Goal: Task Accomplishment & Management: Manage account settings

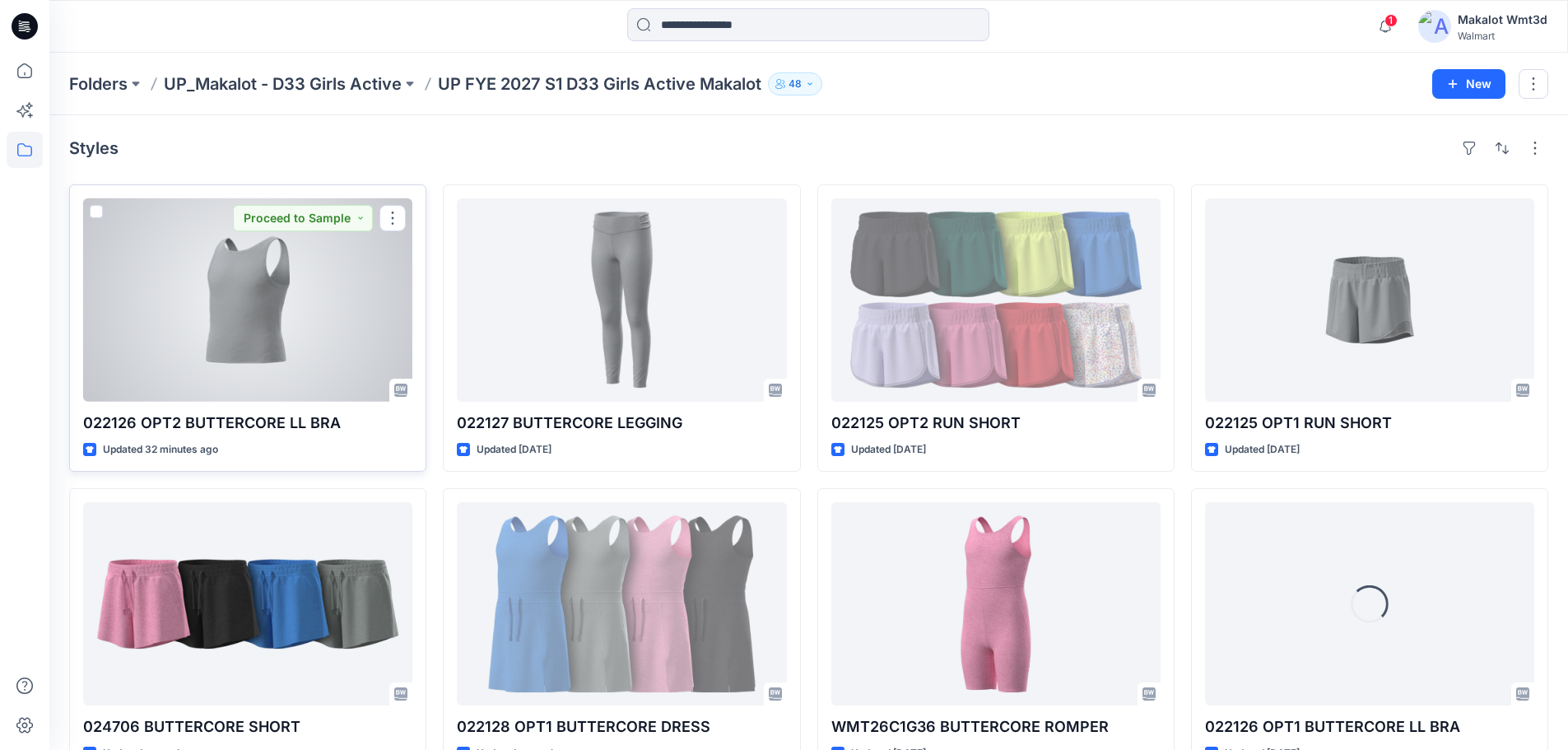
click at [306, 303] on div at bounding box center [247, 299] width 329 height 203
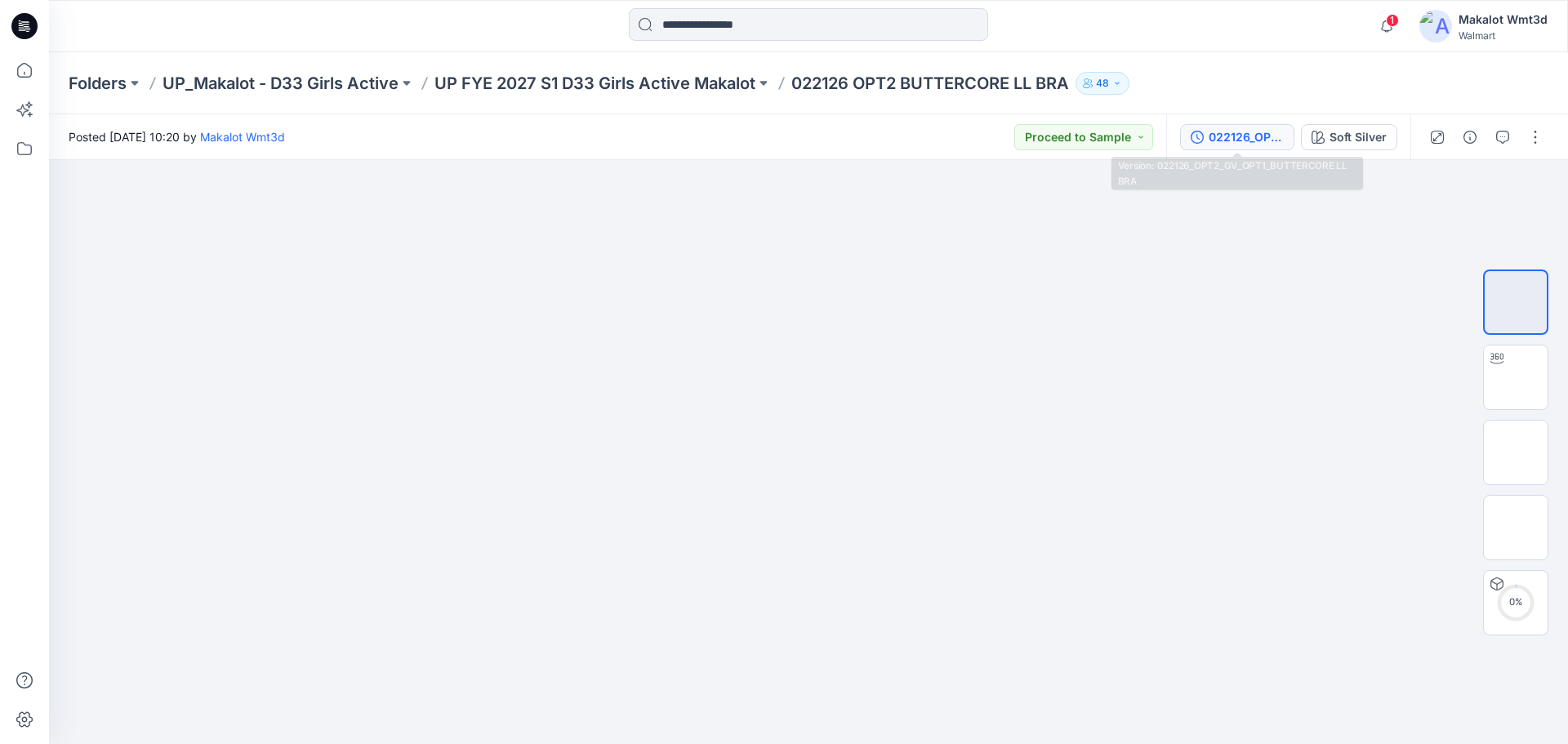
click at [1247, 137] on div "022126_OPT2_GV_OPT1_BUTTERCORE LL BRA" at bounding box center [1246, 137] width 75 height 18
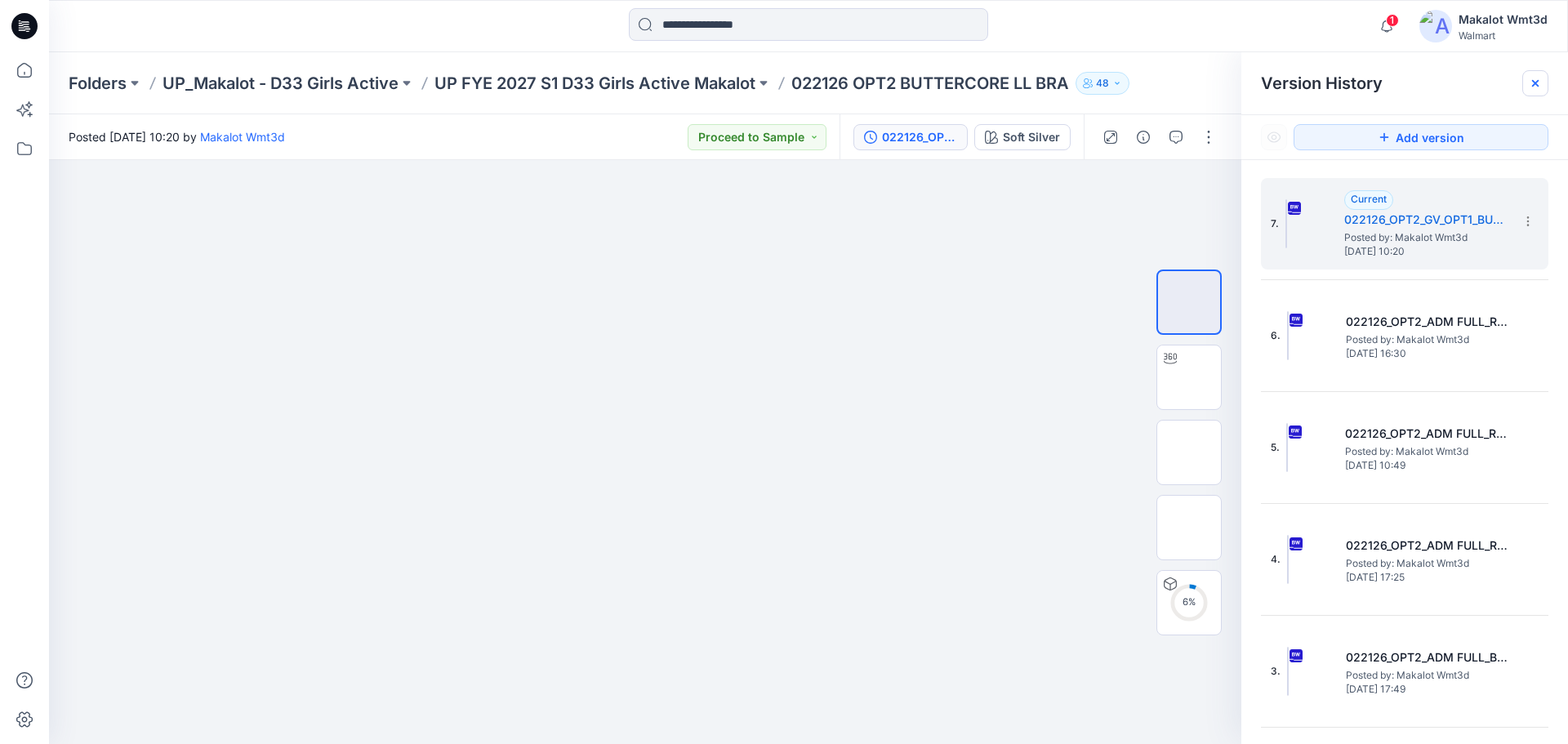
click at [1534, 85] on icon at bounding box center [1535, 82] width 6 height 6
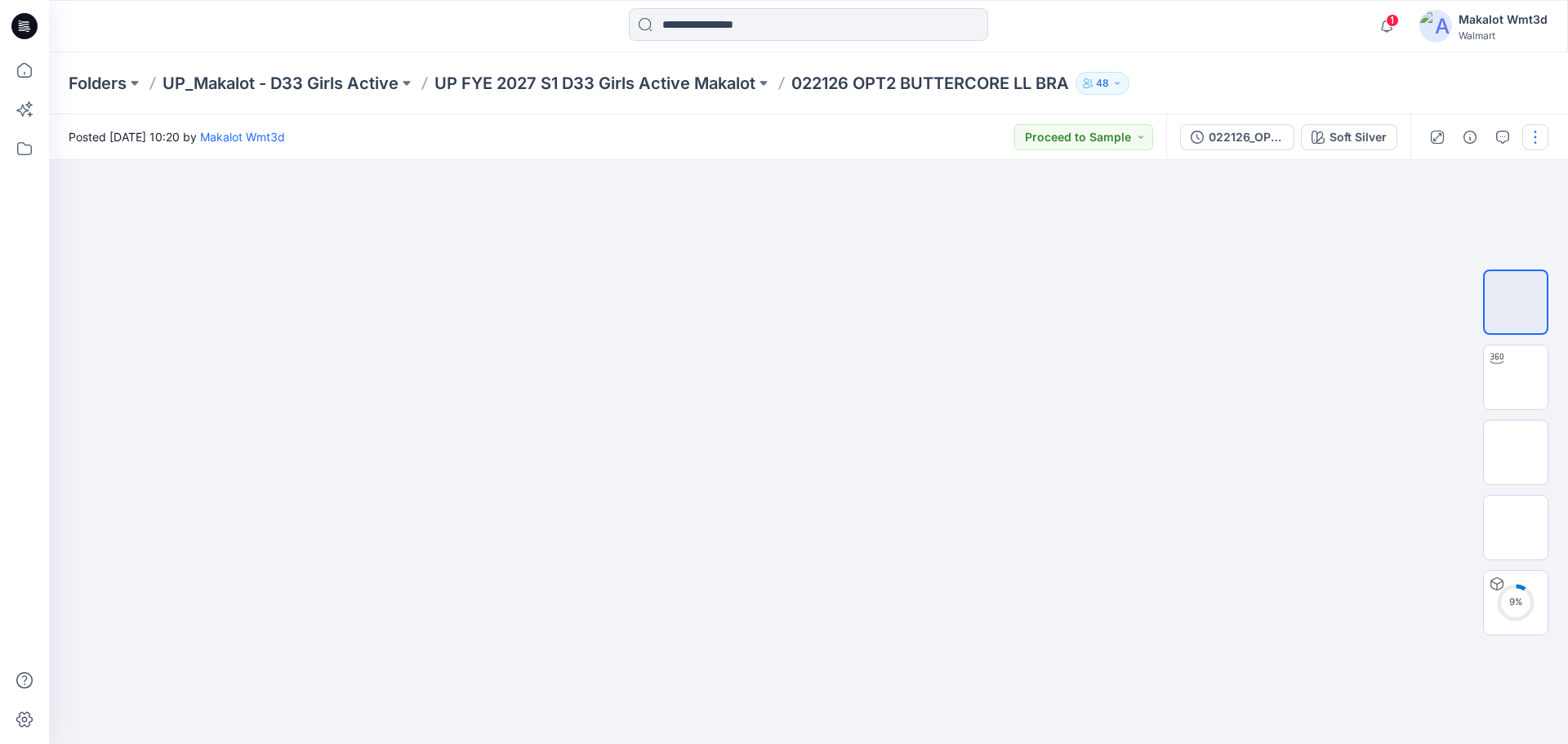
click at [1541, 140] on button "button" at bounding box center [1535, 137] width 26 height 26
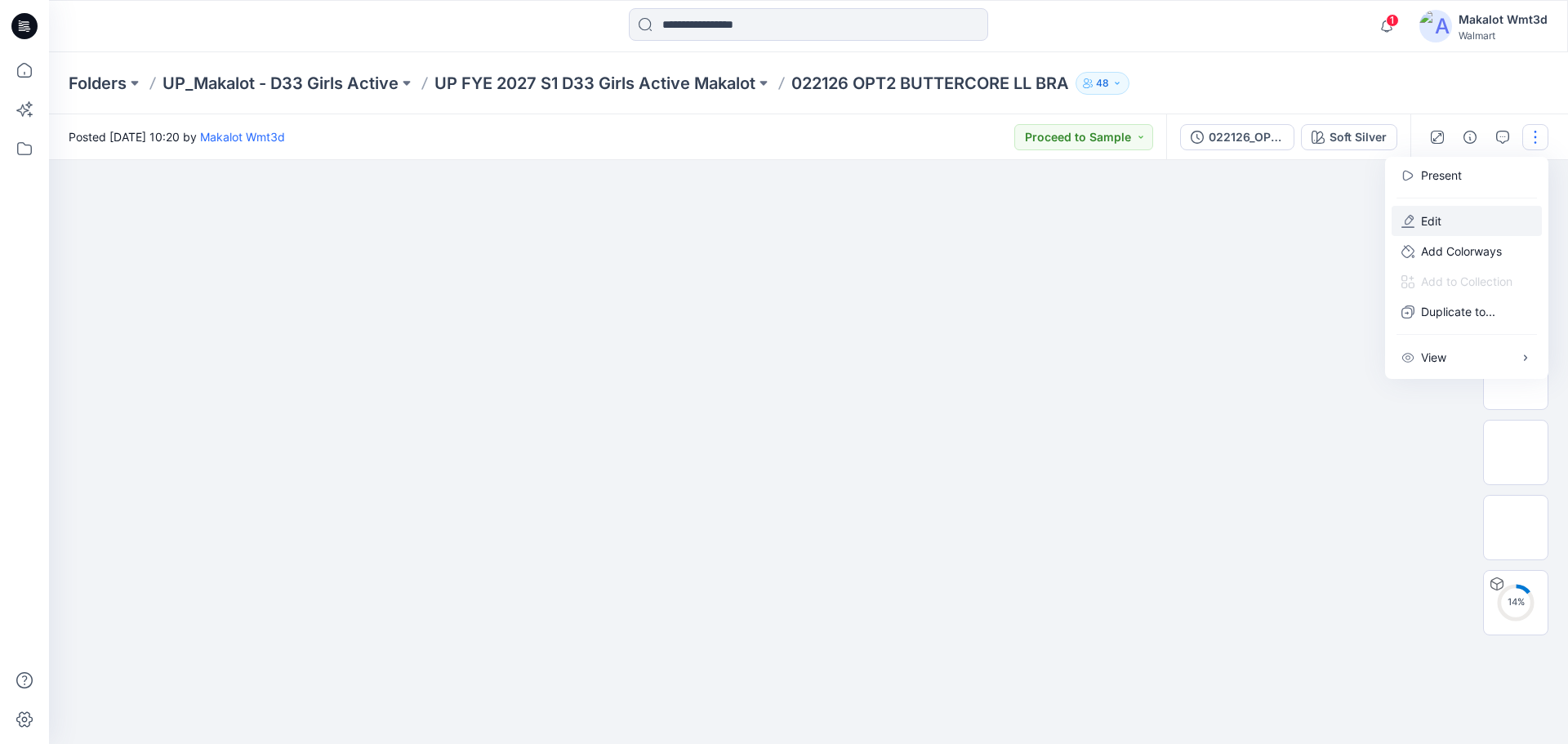
click at [1431, 220] on p "Edit" at bounding box center [1431, 220] width 21 height 17
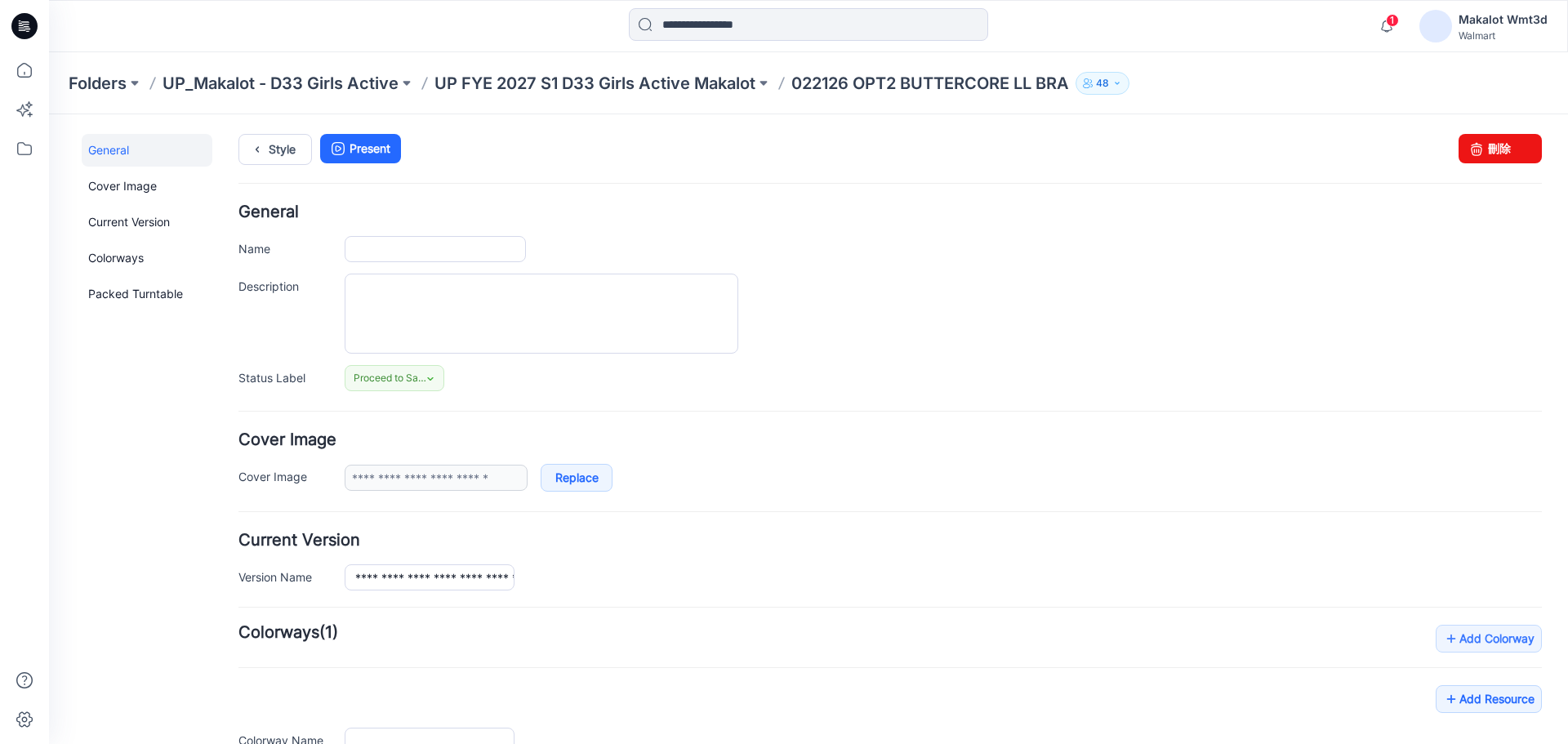
type input "**********"
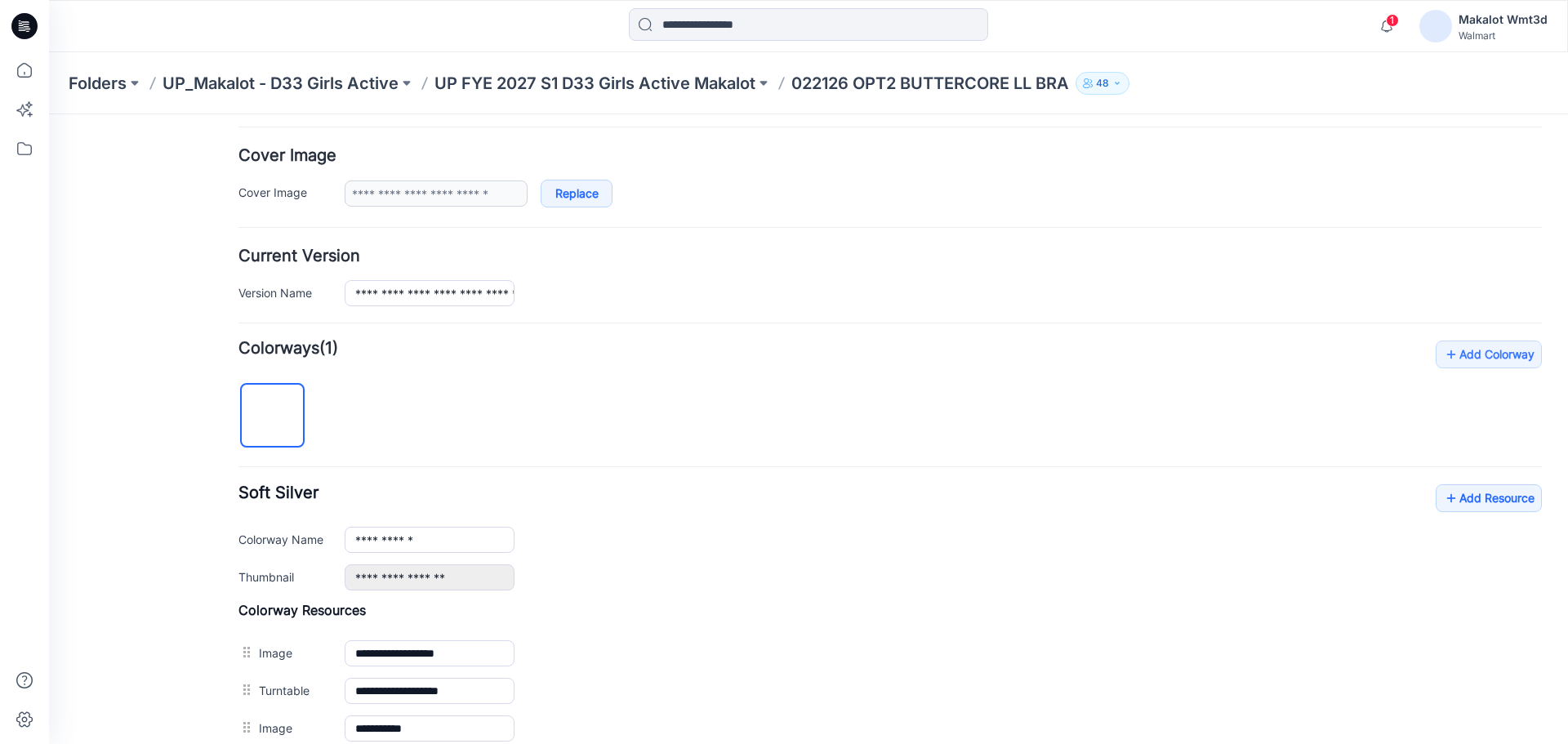
scroll to position [549, 0]
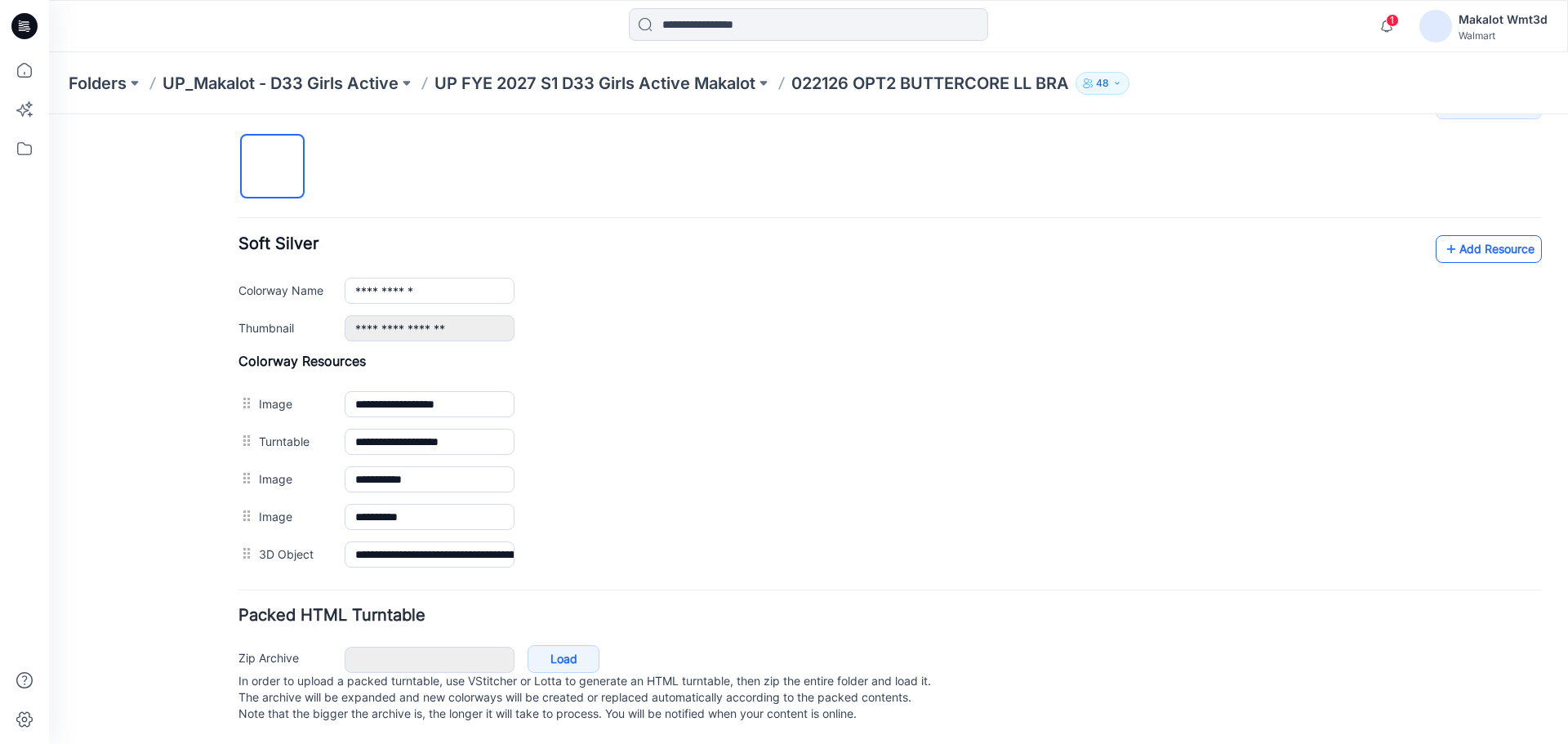
click at [1506, 235] on link "Add Resource" at bounding box center [1488, 249] width 106 height 28
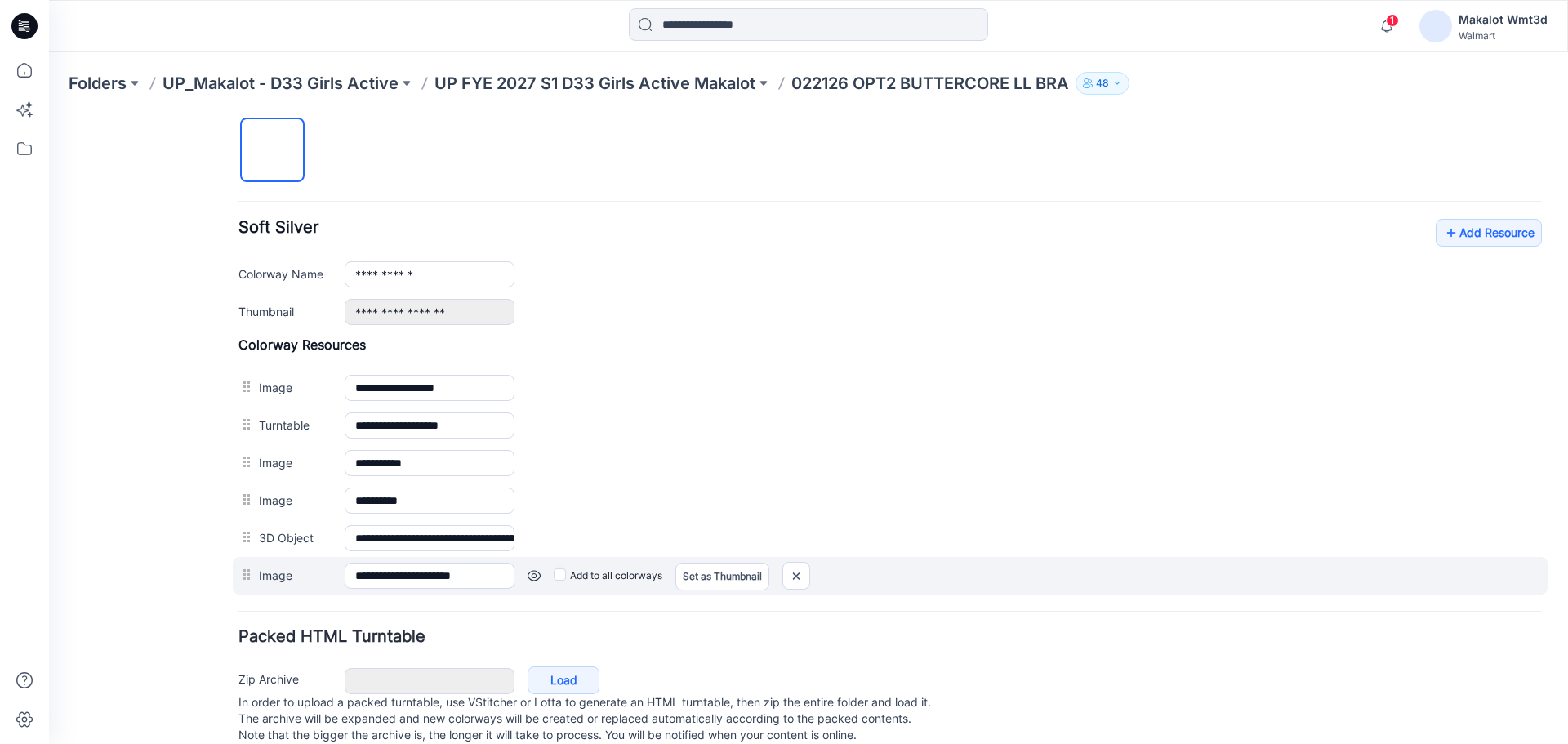
click at [49, 114] on label "Add to all colorways" at bounding box center [49, 114] width 0 height 0
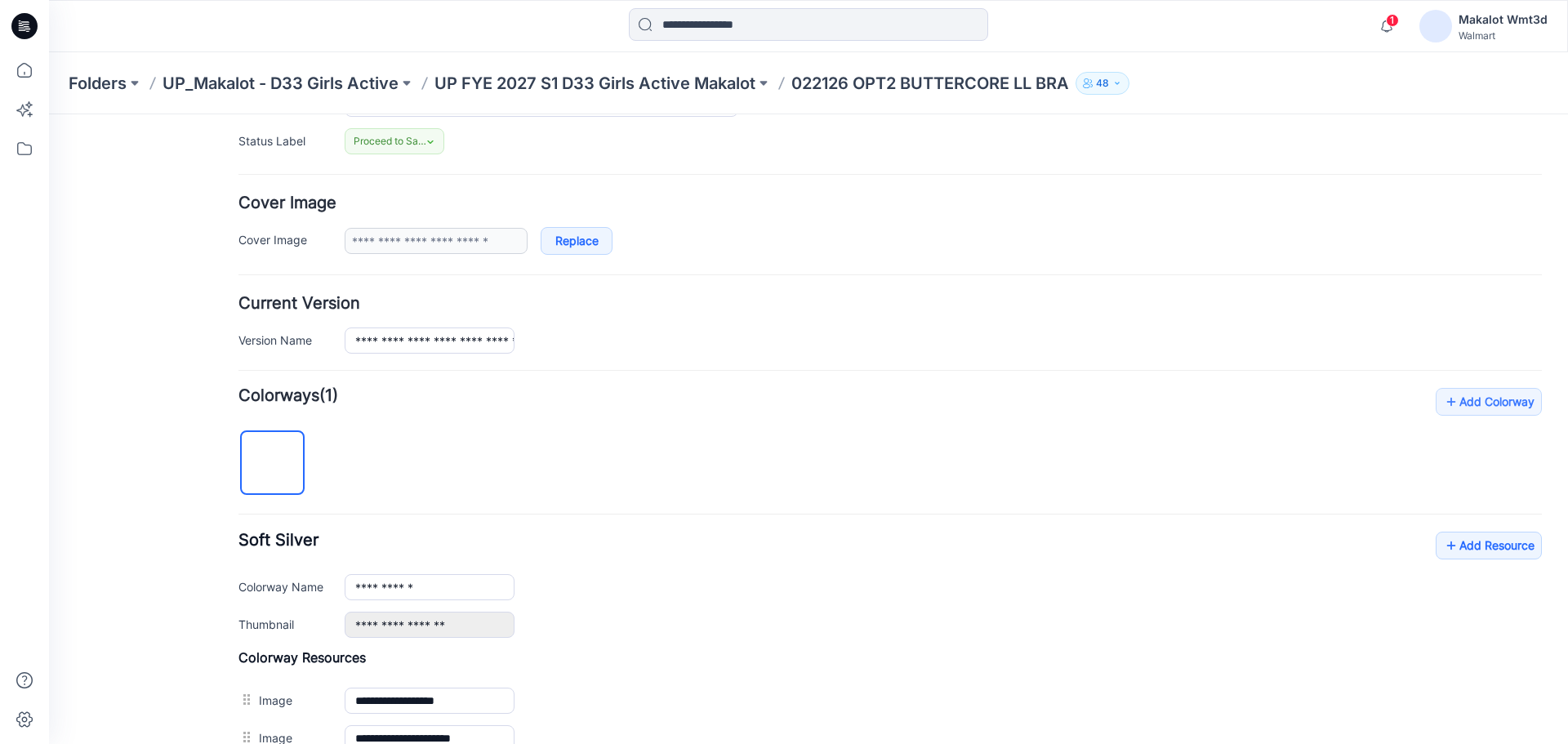
scroll to position [0, 0]
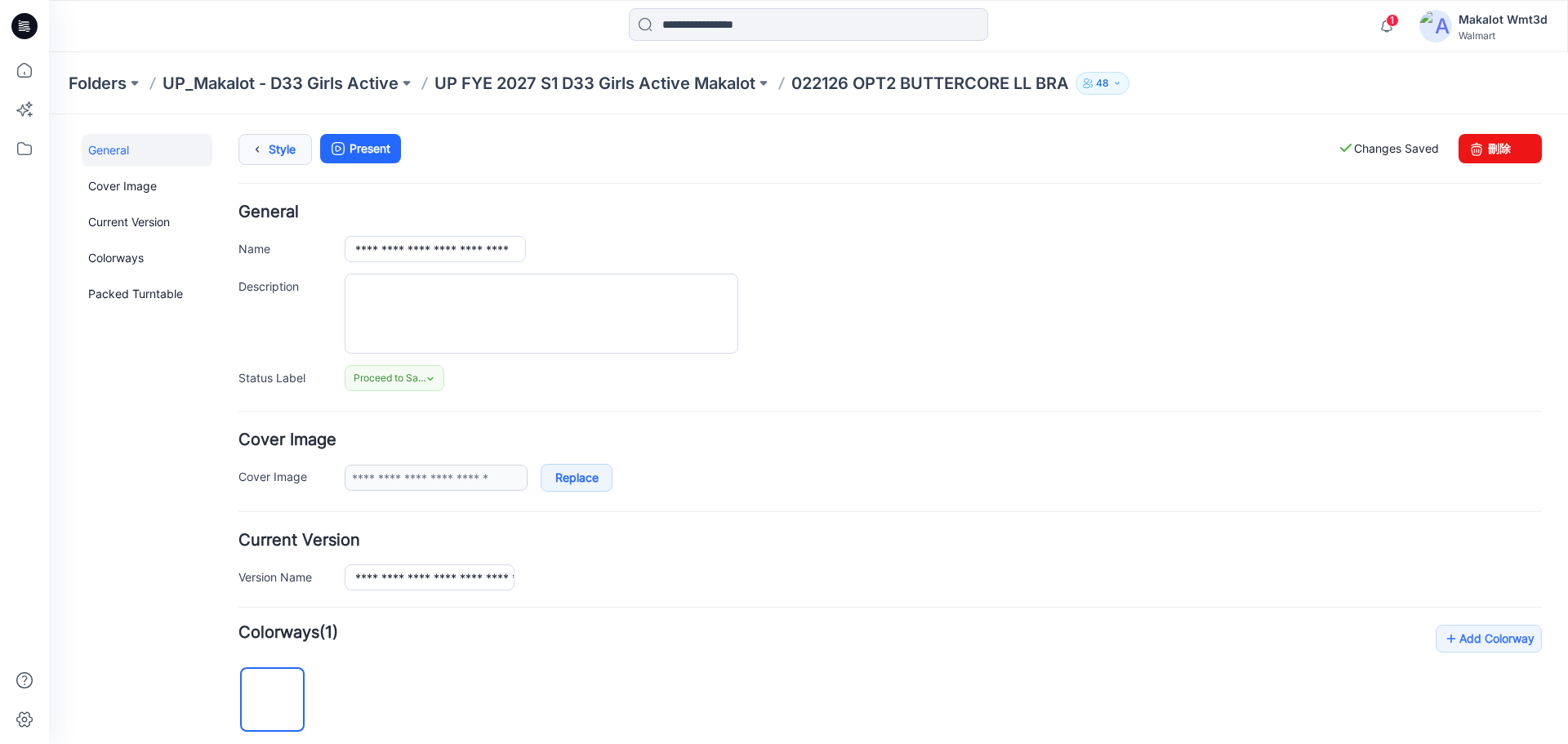
click at [286, 148] on link "Style" at bounding box center [275, 149] width 73 height 31
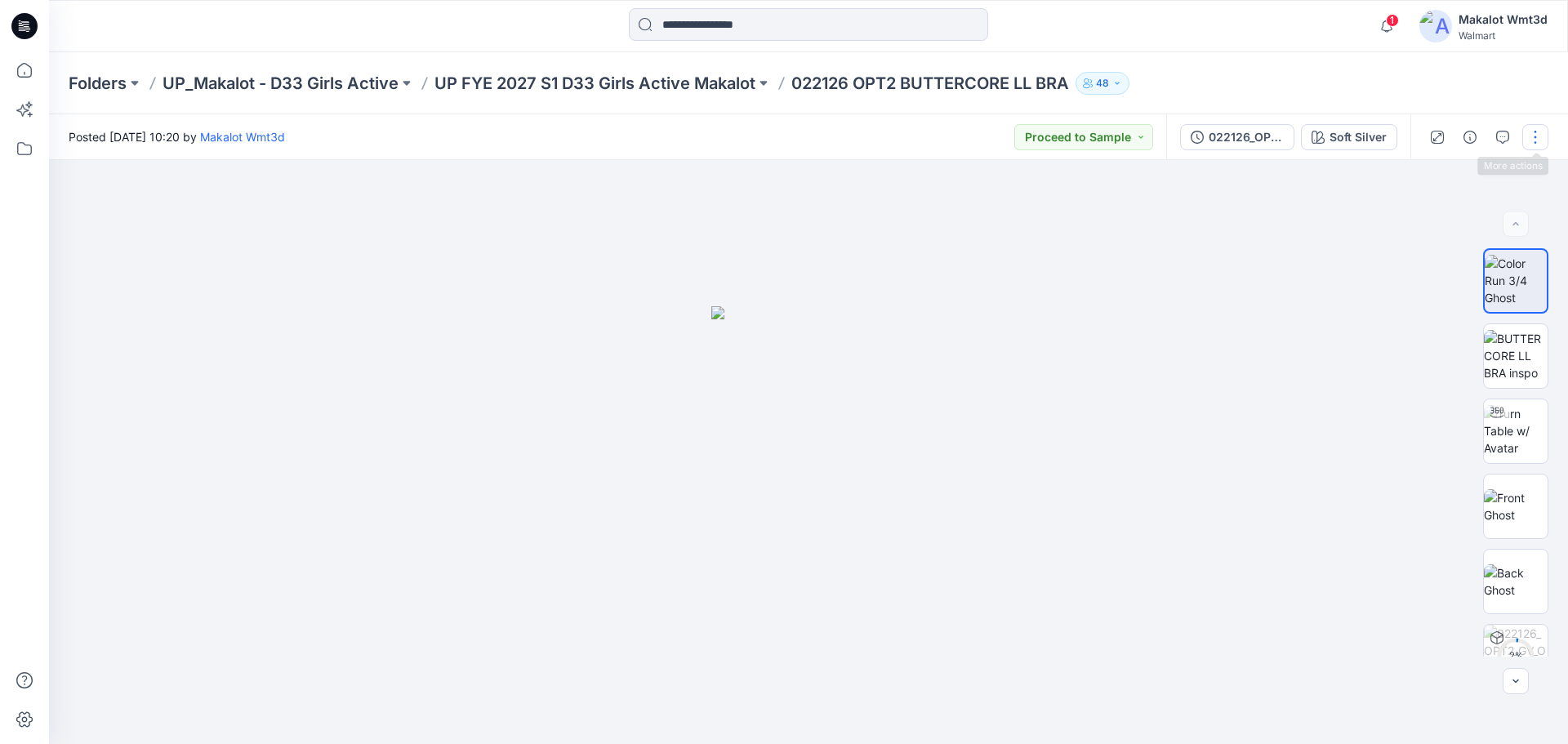
click at [1532, 134] on button "button" at bounding box center [1535, 137] width 26 height 26
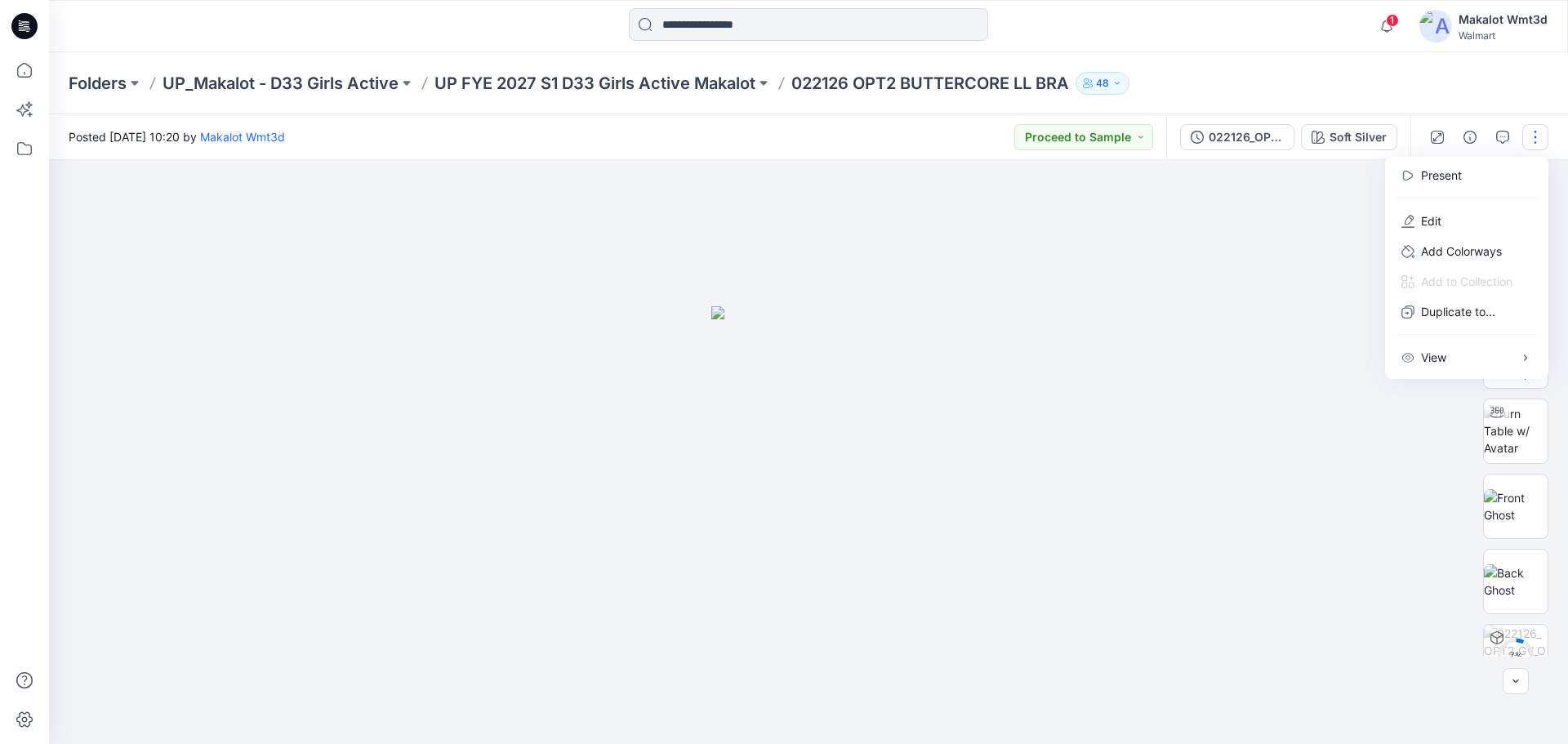
click at [1384, 72] on div "Folders UP_Makalot - D33 Girls Active UP FYE 2027 S1 D33 Girls Active Makalot 0…" at bounding box center [745, 83] width 1352 height 23
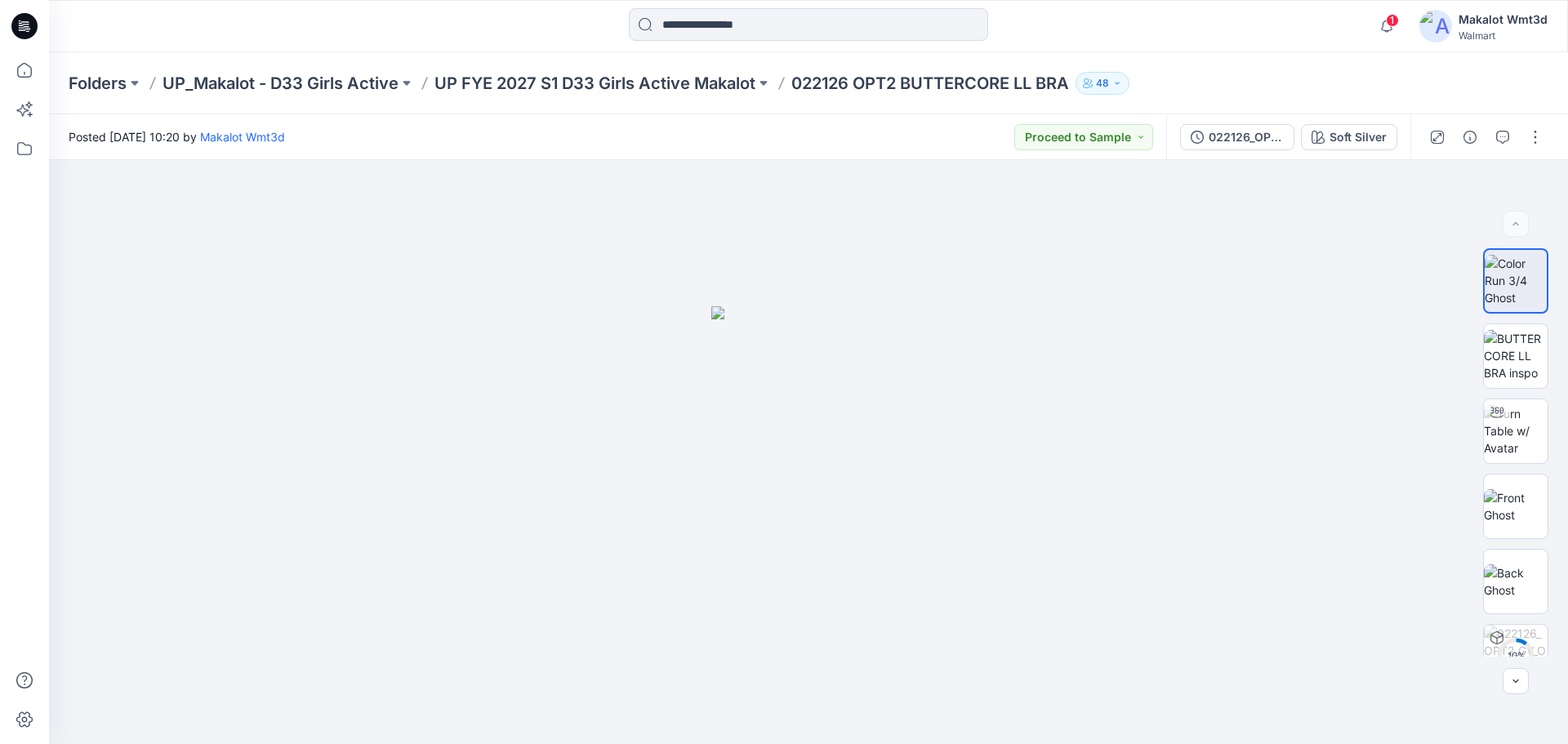
click at [549, 80] on p "UP FYE 2027 S1 D33 Girls Active Makalot" at bounding box center [595, 83] width 321 height 23
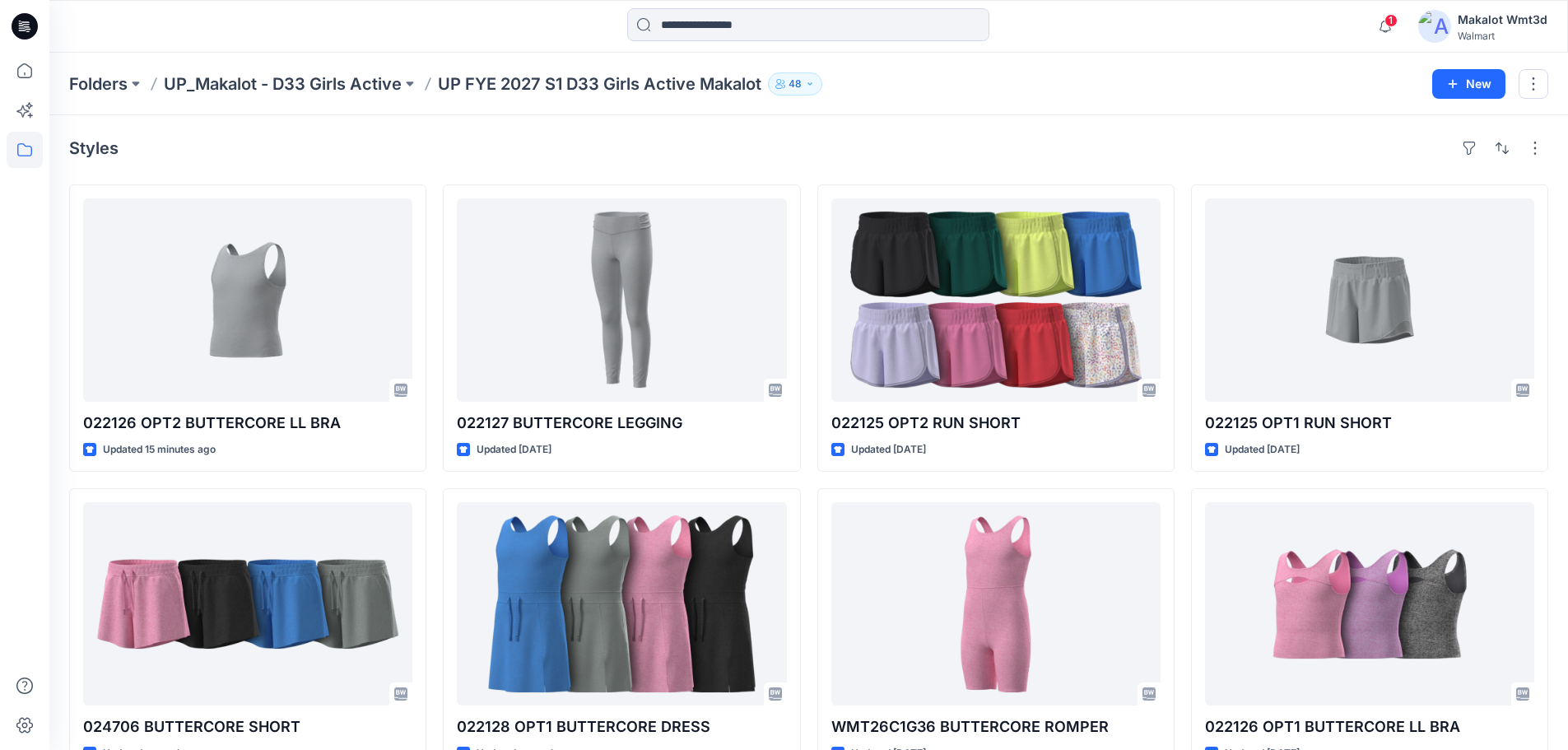
click at [652, 147] on div "Styles" at bounding box center [809, 148] width 1480 height 26
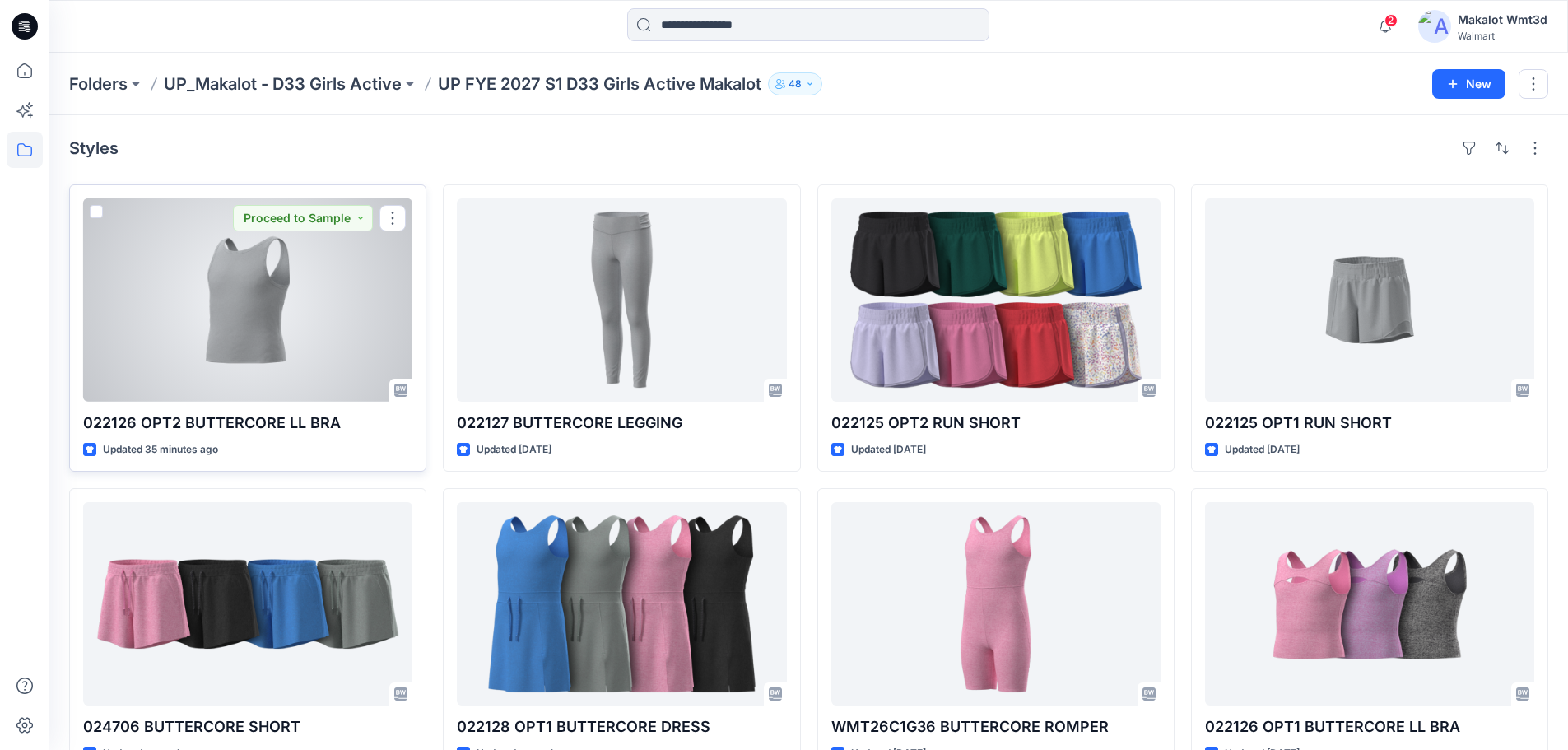
click at [304, 344] on div at bounding box center [247, 299] width 329 height 203
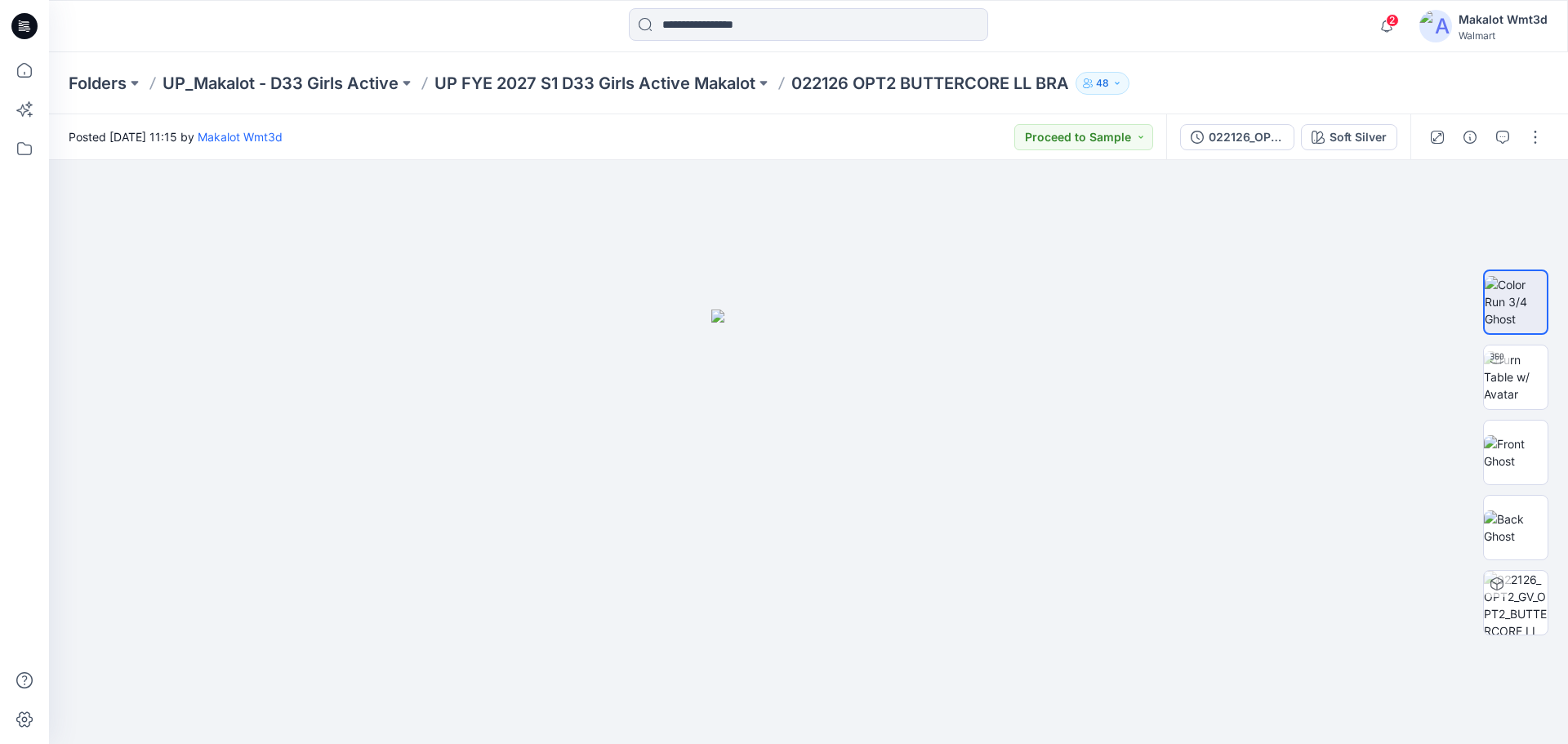
click at [25, 34] on icon at bounding box center [24, 26] width 26 height 26
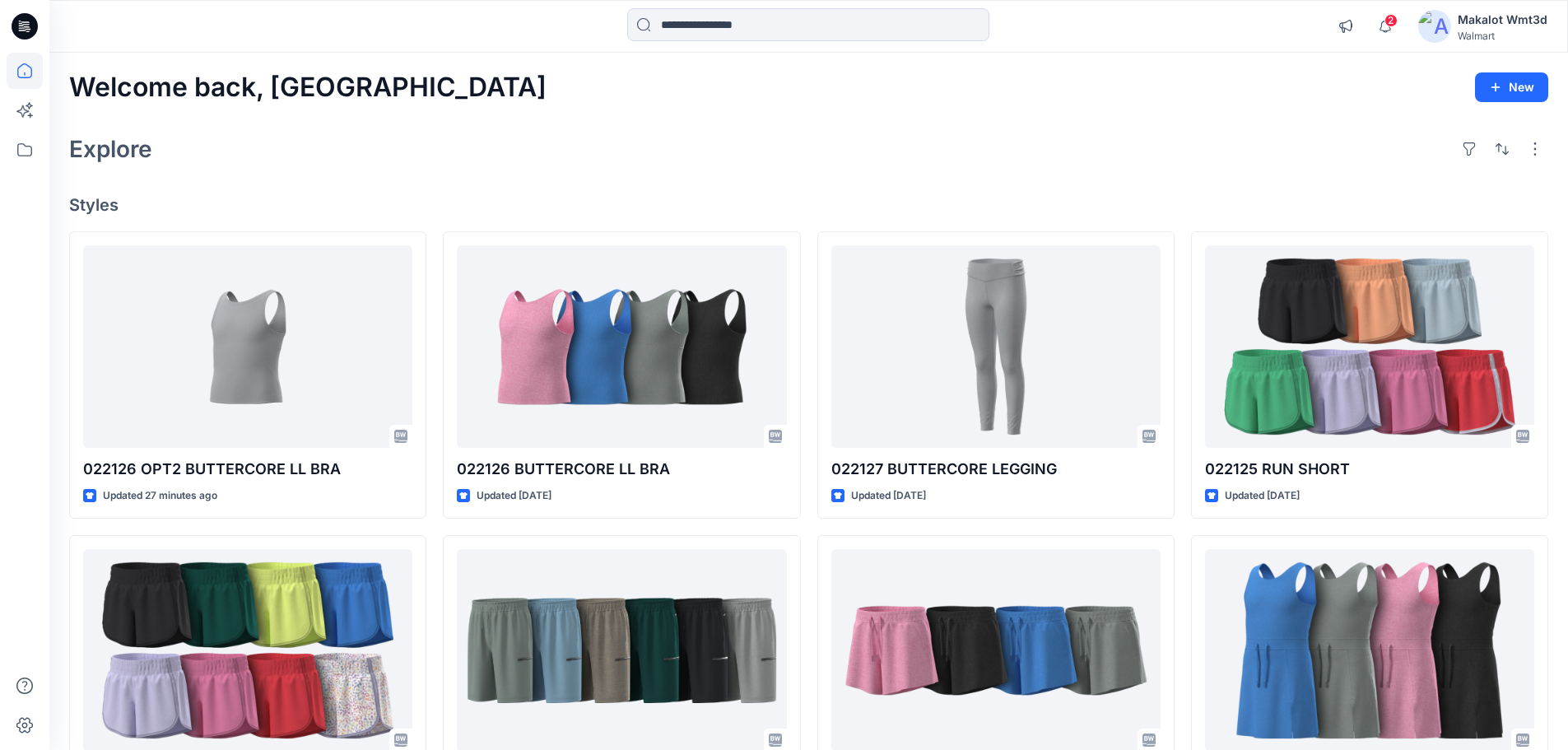
click at [592, 123] on div "Welcome back, Makalot New Explore Styles 022126 OPT2 BUTTERCORE LL BRA Updated …" at bounding box center [809, 628] width 1518 height 1152
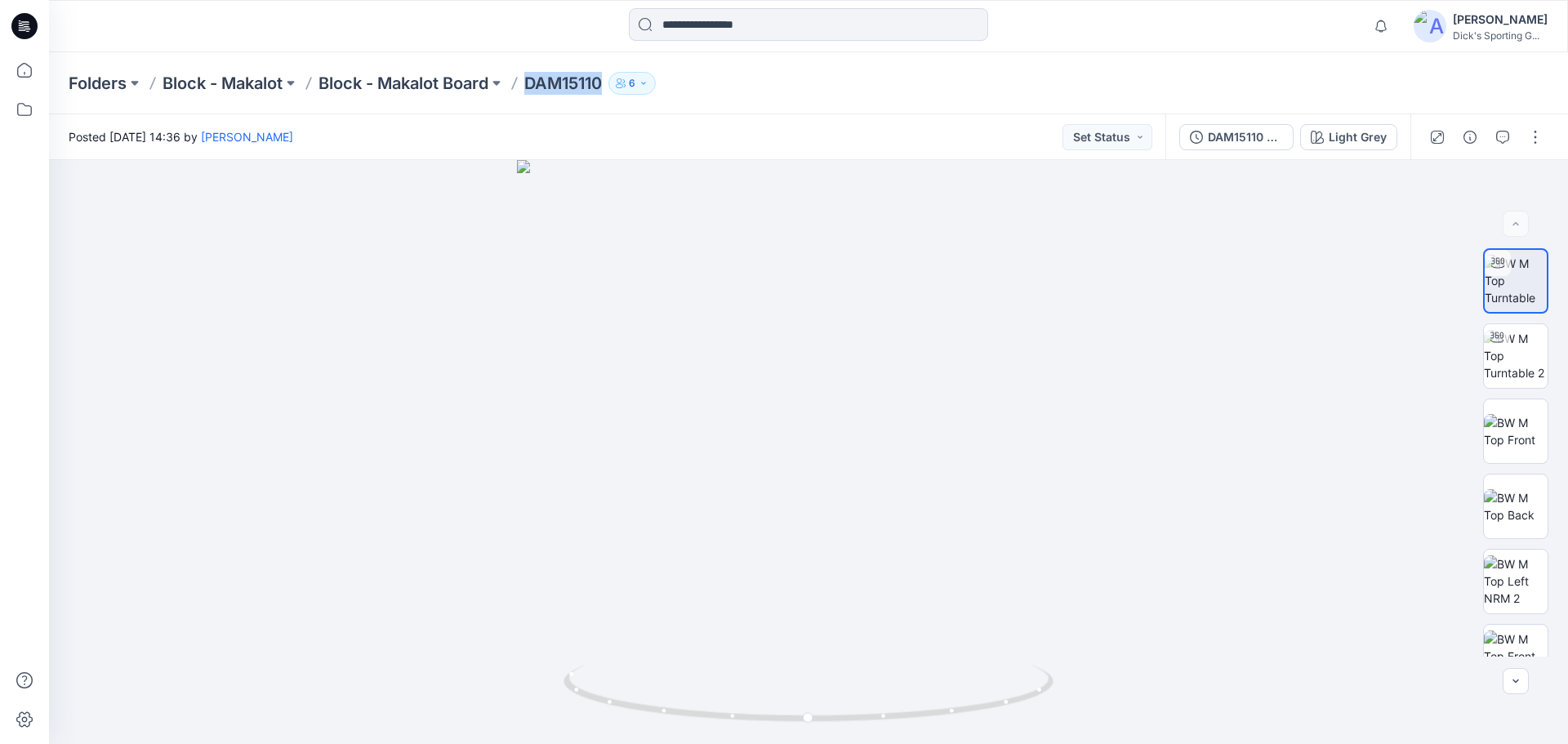
drag, startPoint x: 534, startPoint y: 82, endPoint x: 608, endPoint y: 89, distance: 74.3
click at [602, 89] on p "DAM15110" at bounding box center [563, 83] width 78 height 23
copy p "DAM15110"
click at [753, 31] on input at bounding box center [809, 24] width 360 height 33
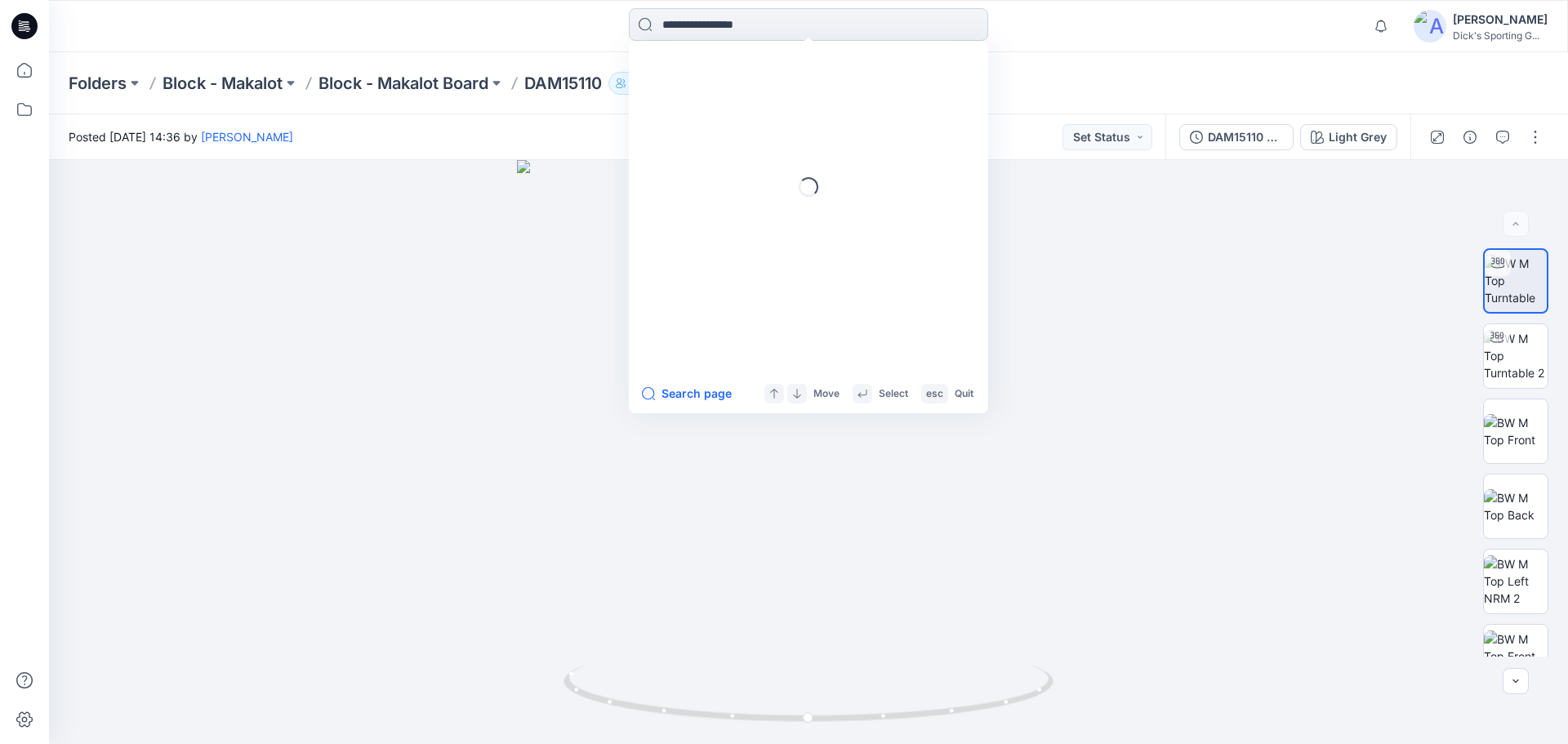
paste input "********"
type input "********"
click at [697, 90] on mark "DAM15110" at bounding box center [691, 89] width 62 height 19
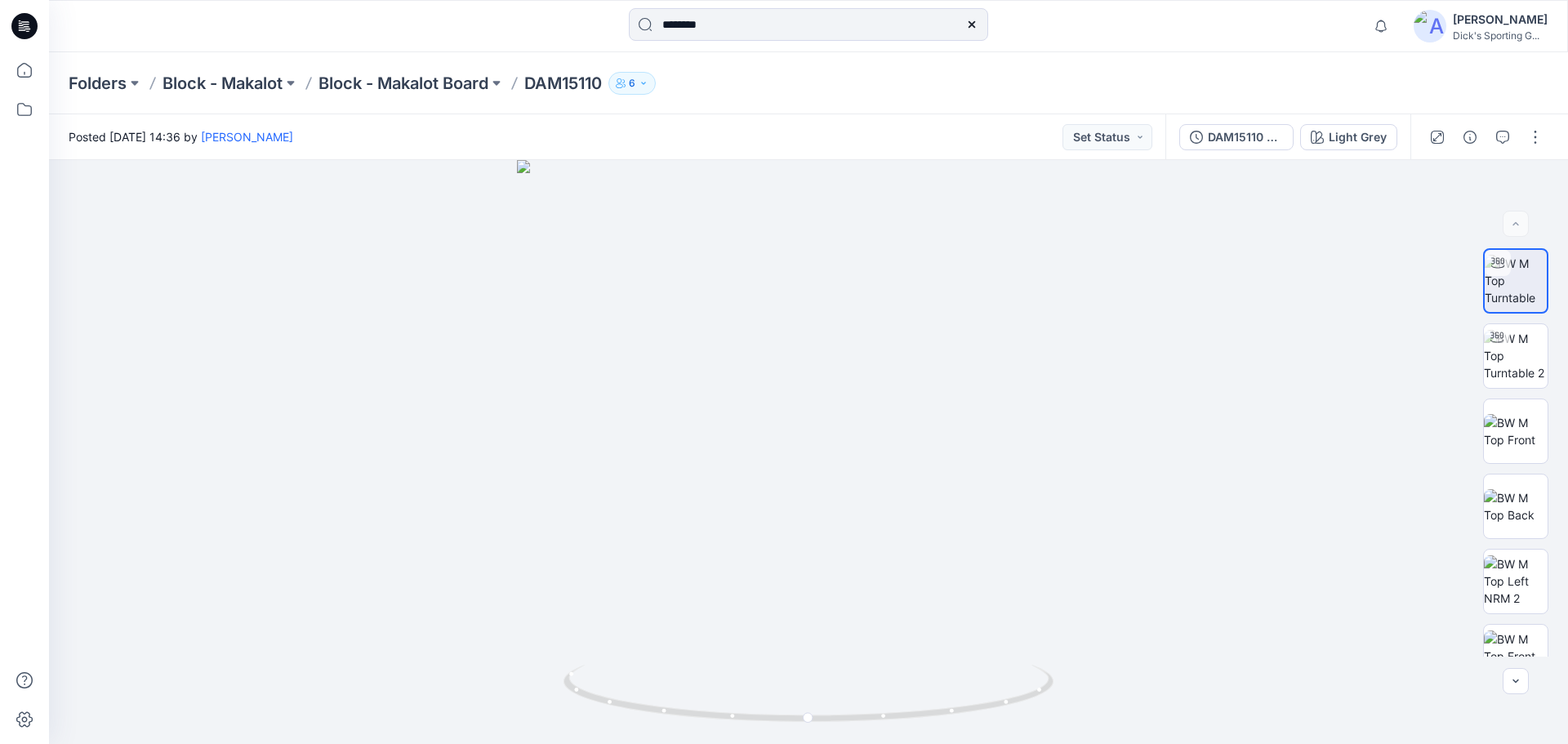
click at [23, 31] on icon at bounding box center [24, 26] width 26 height 26
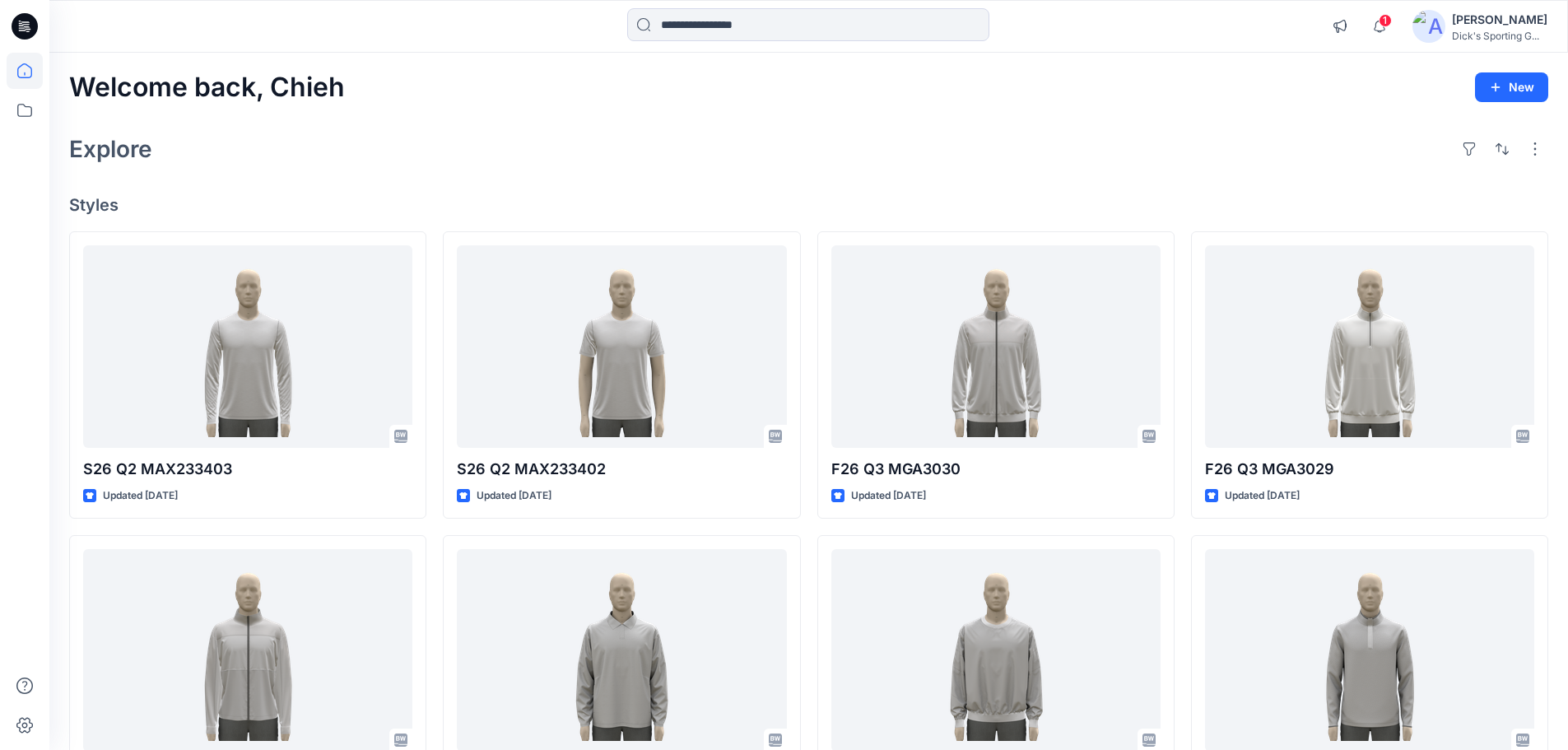
click at [30, 24] on icon at bounding box center [24, 26] width 26 height 26
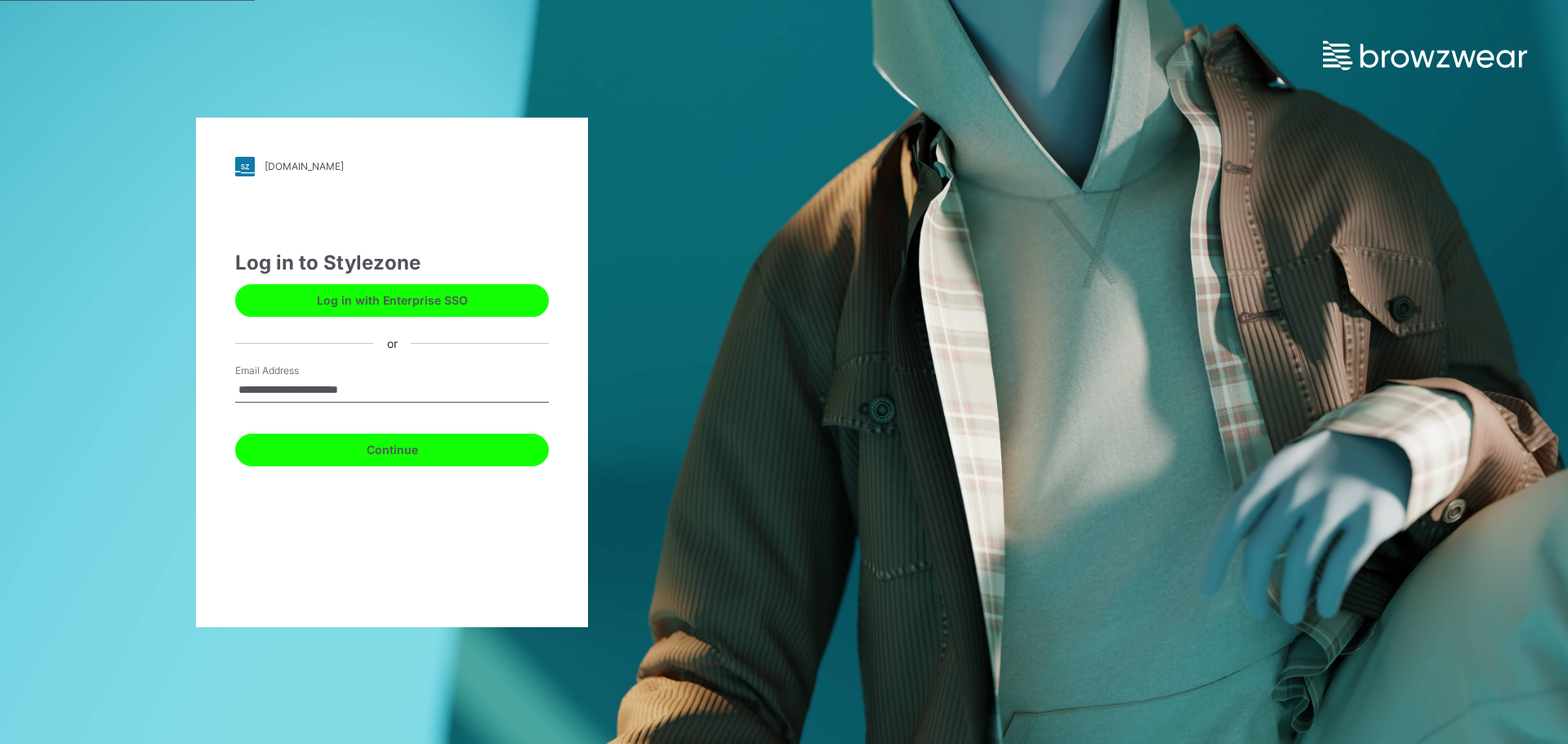
click at [415, 445] on button "Continue" at bounding box center [392, 450] width 314 height 33
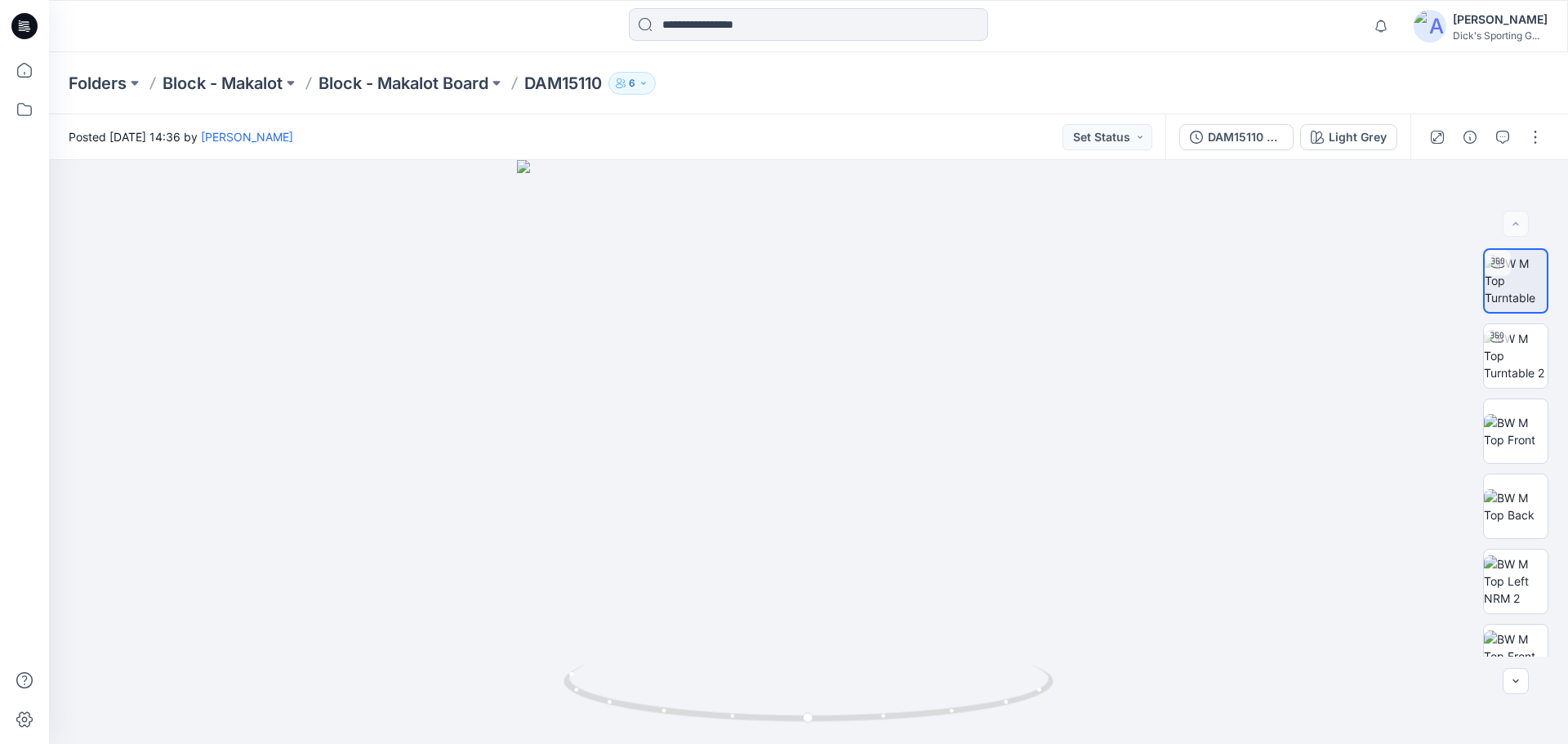
click at [914, 75] on div "Folders Block - Makalot Block - Makalot Board DAM15110 6" at bounding box center [745, 83] width 1352 height 23
click at [799, 135] on div "Posted Wednesday, September 04, 2024 14:36 by Chieh Hung Set Status" at bounding box center [607, 137] width 1116 height 45
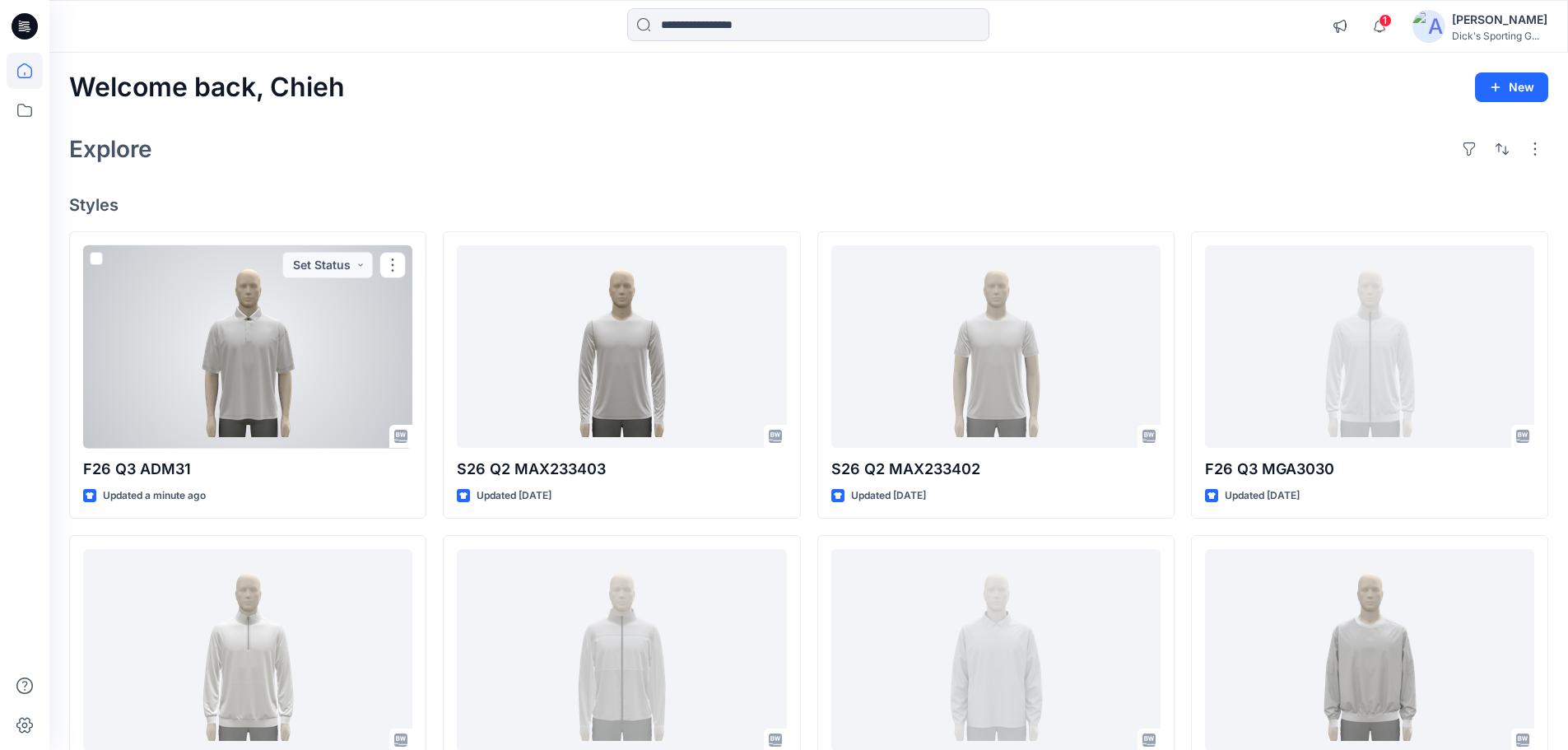
click at [250, 355] on div at bounding box center [247, 346] width 329 height 203
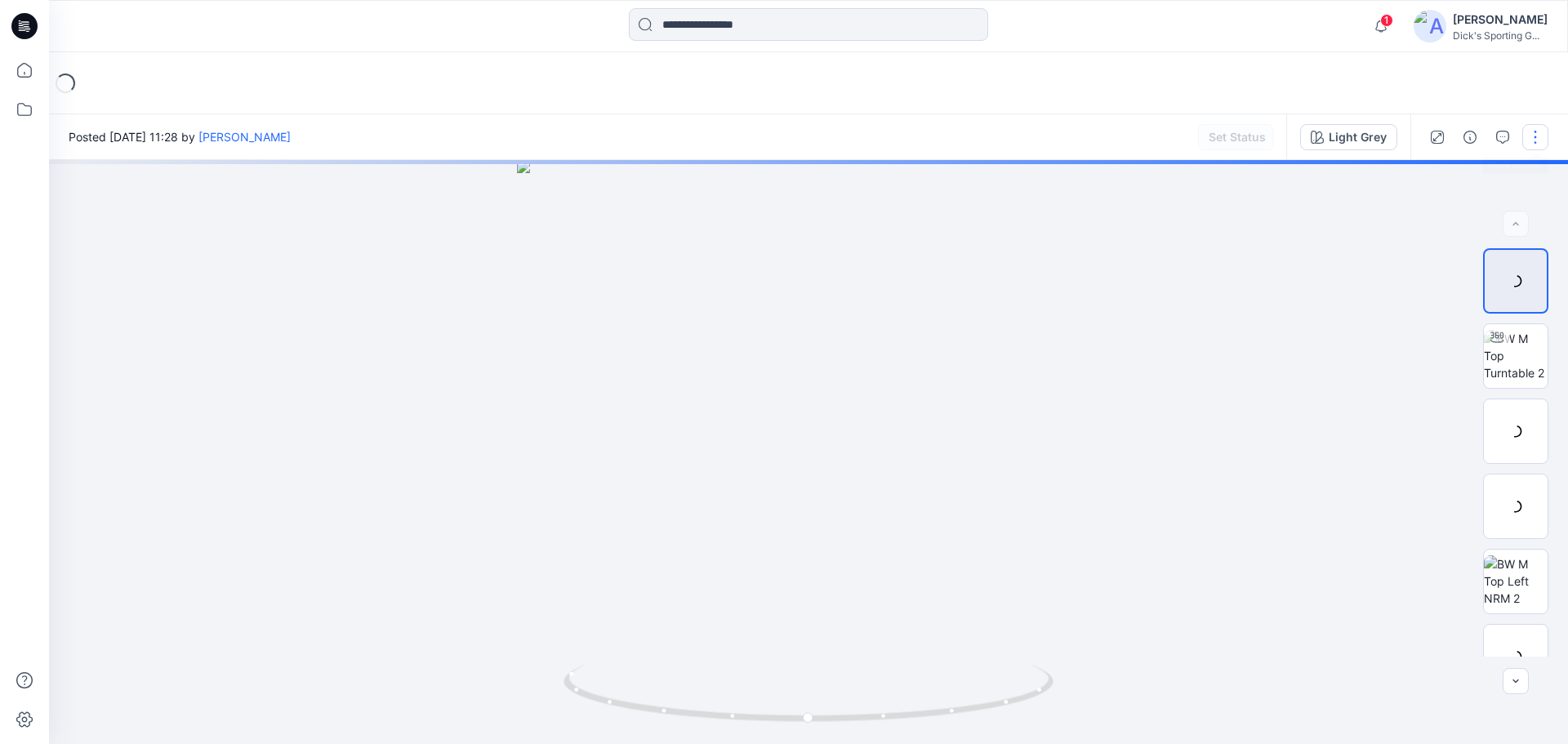
click at [1540, 140] on button "button" at bounding box center [1535, 137] width 26 height 26
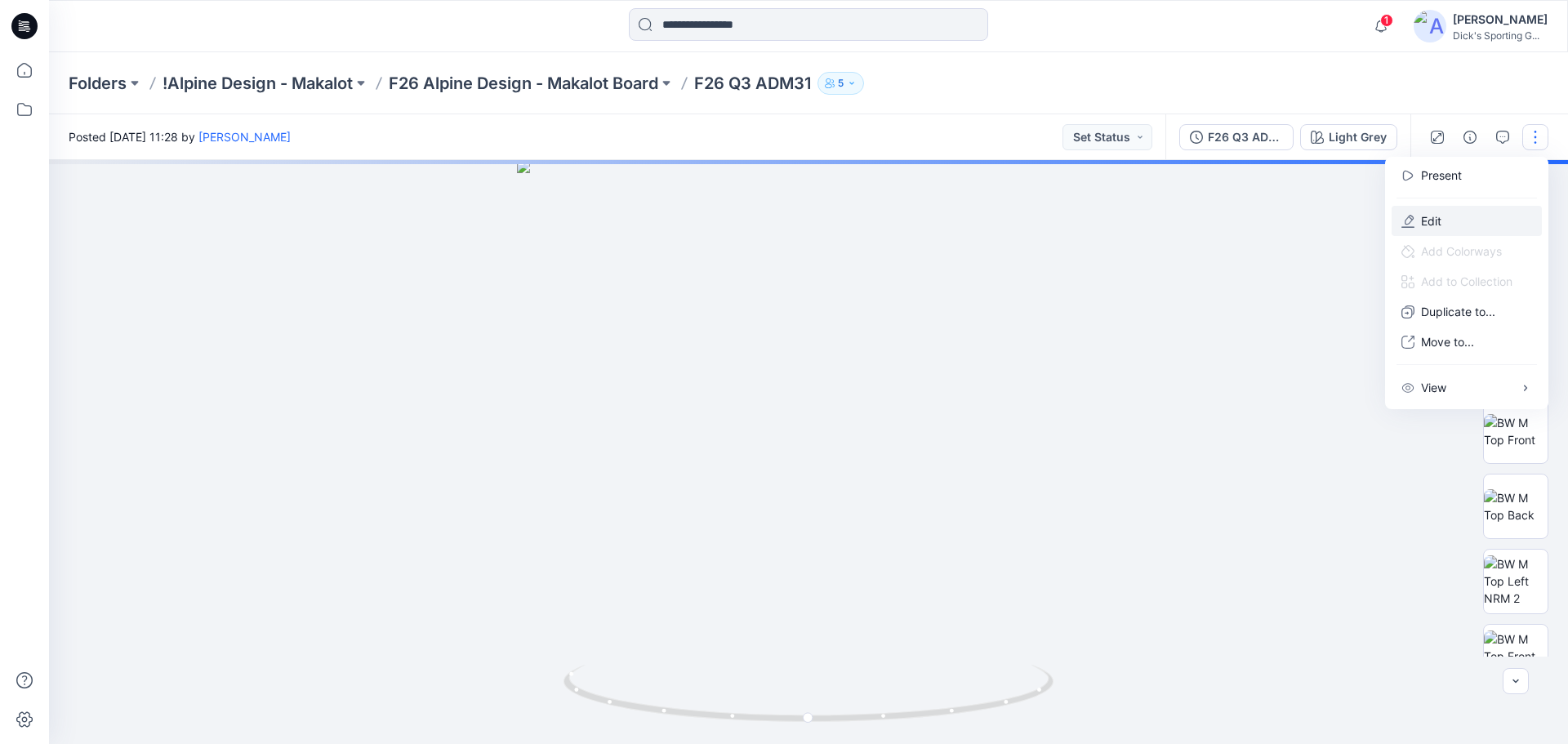
click at [1444, 218] on button "Edit" at bounding box center [1467, 221] width 150 height 30
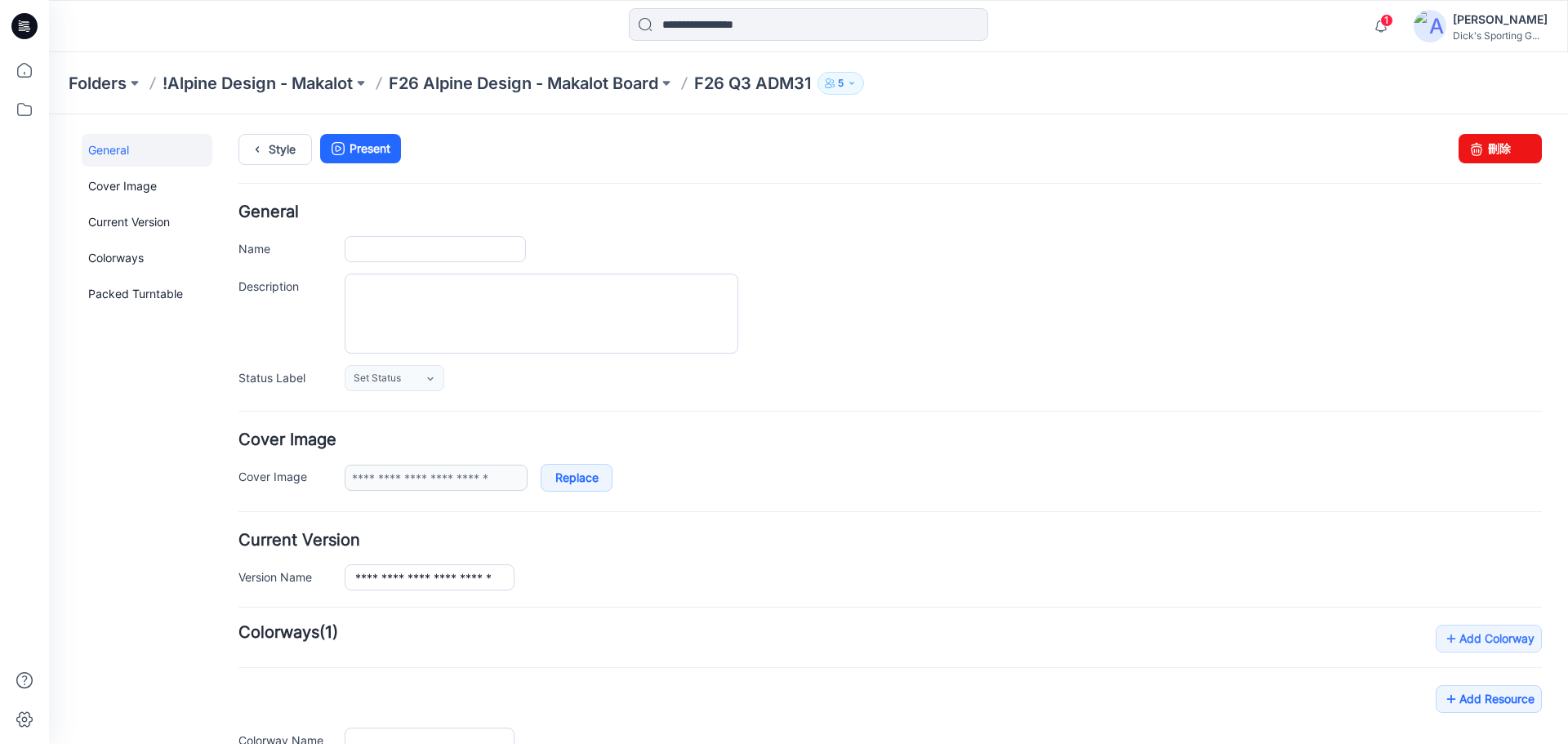
scroll to position [234, 0]
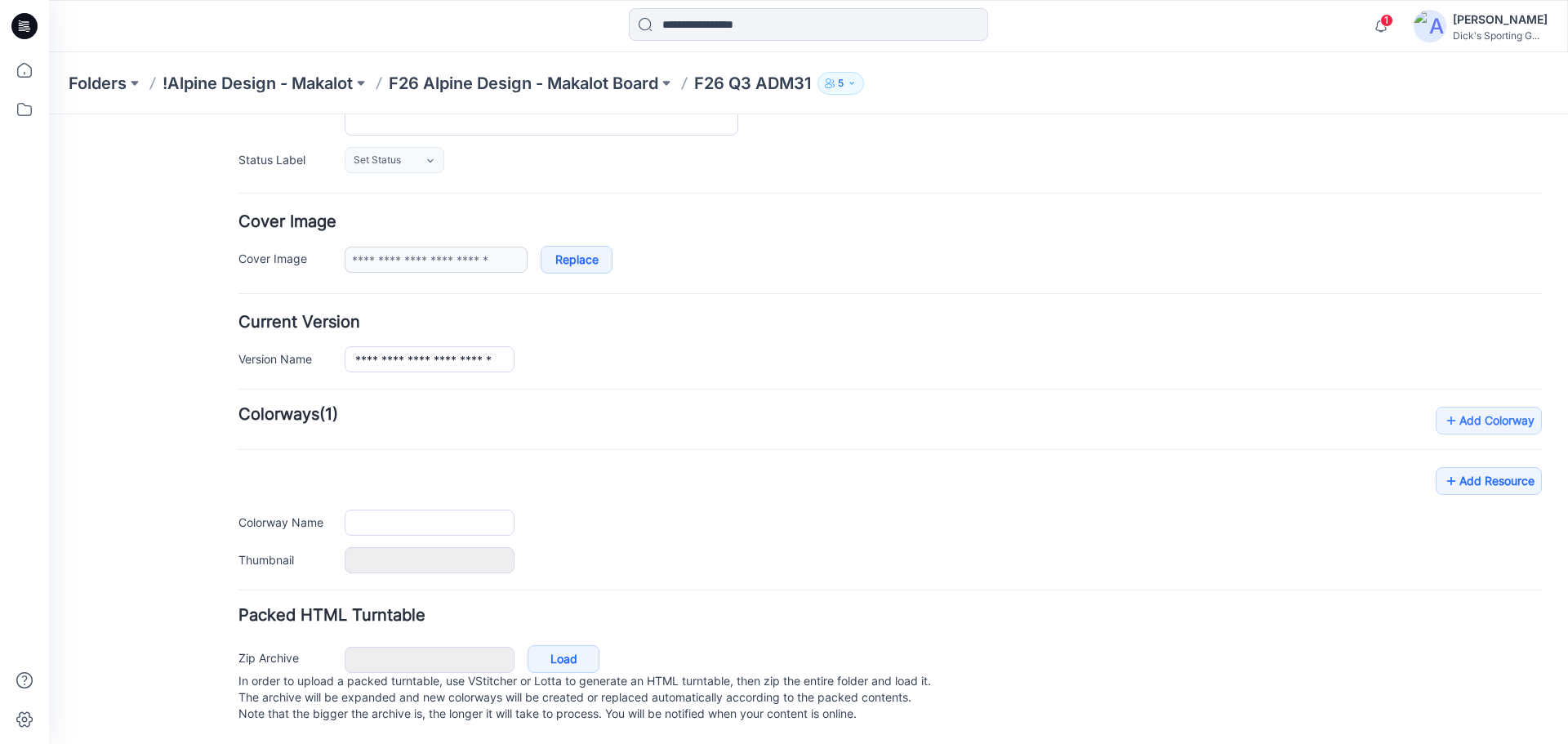
type input "**********"
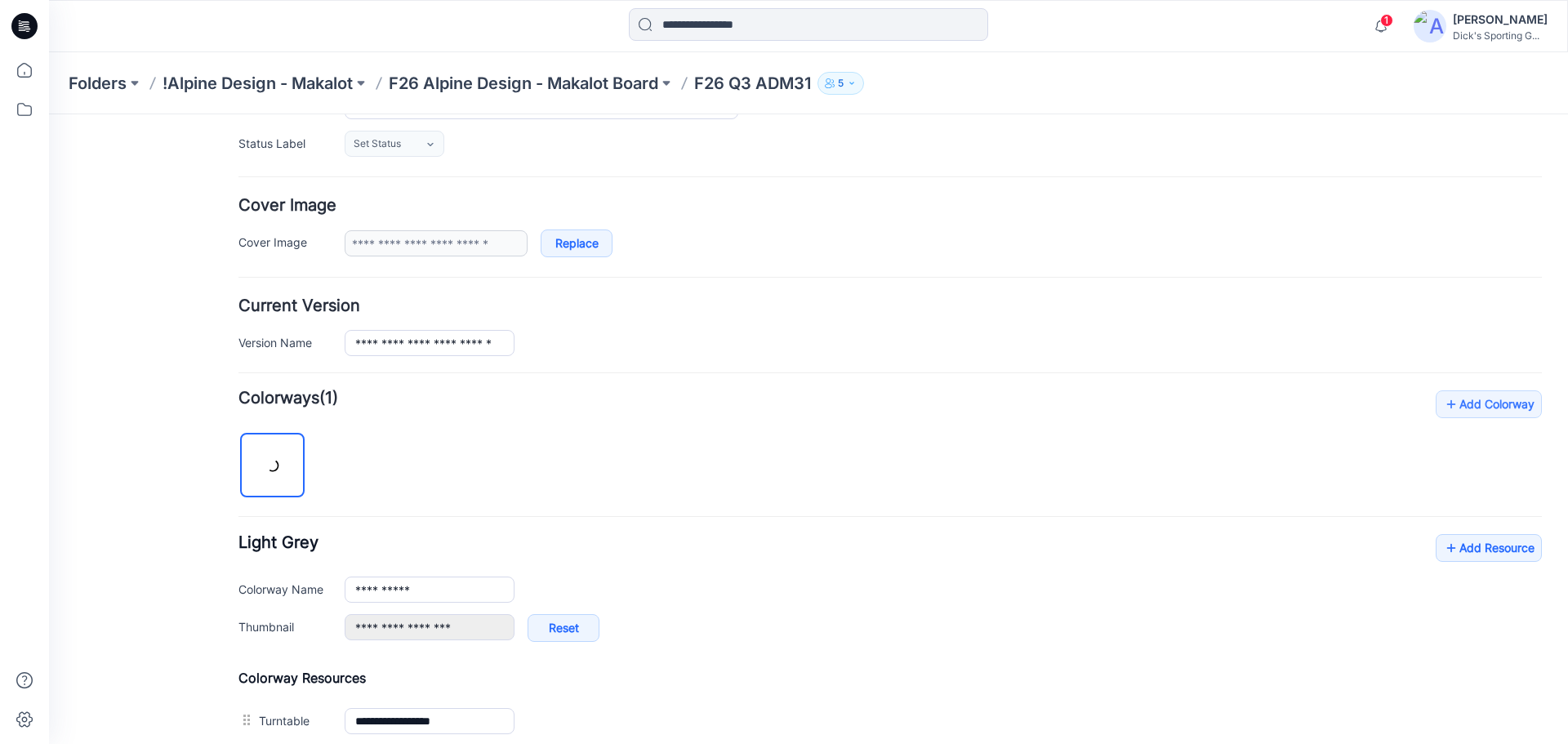
scroll to position [604, 0]
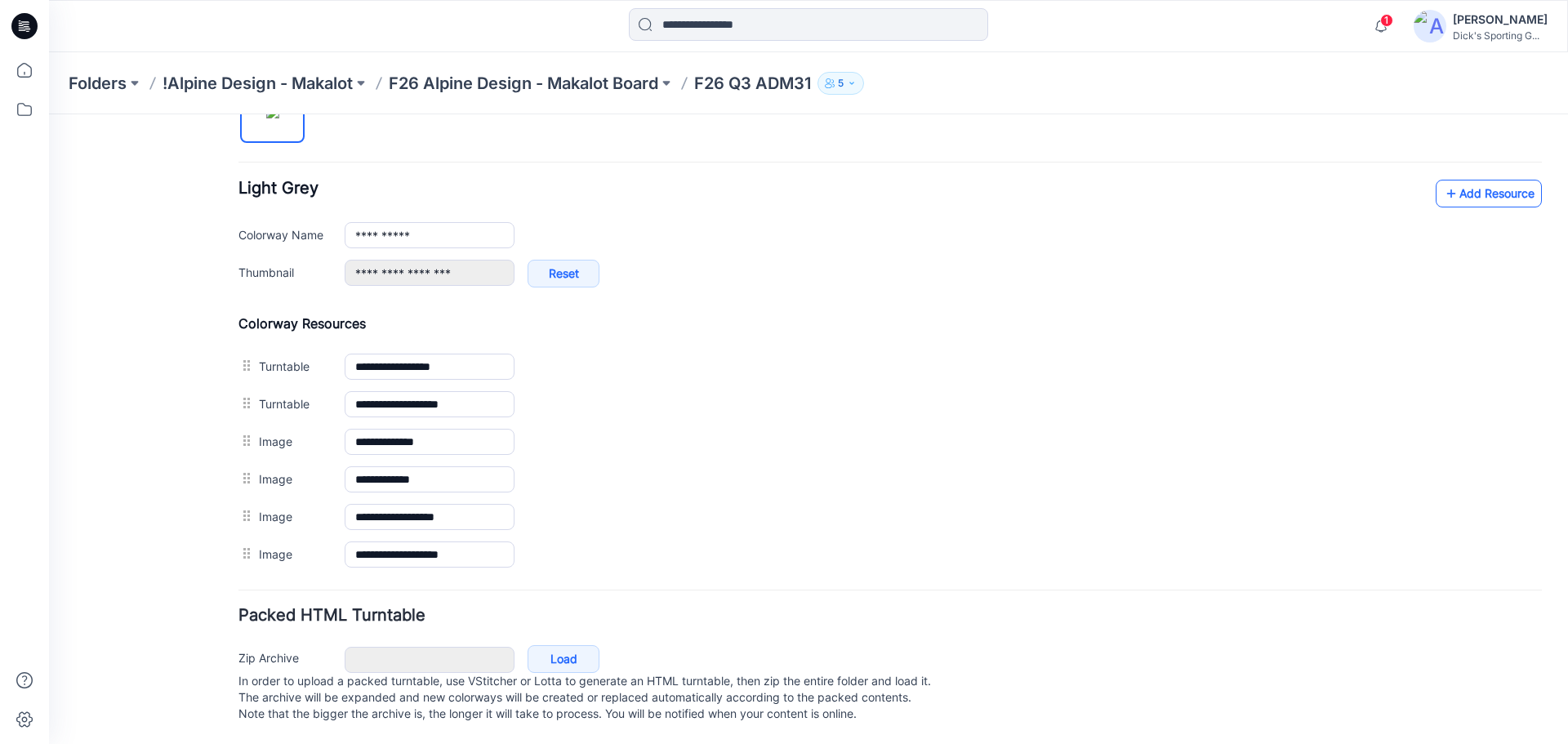
click at [1468, 180] on link "Add Resource" at bounding box center [1488, 193] width 106 height 28
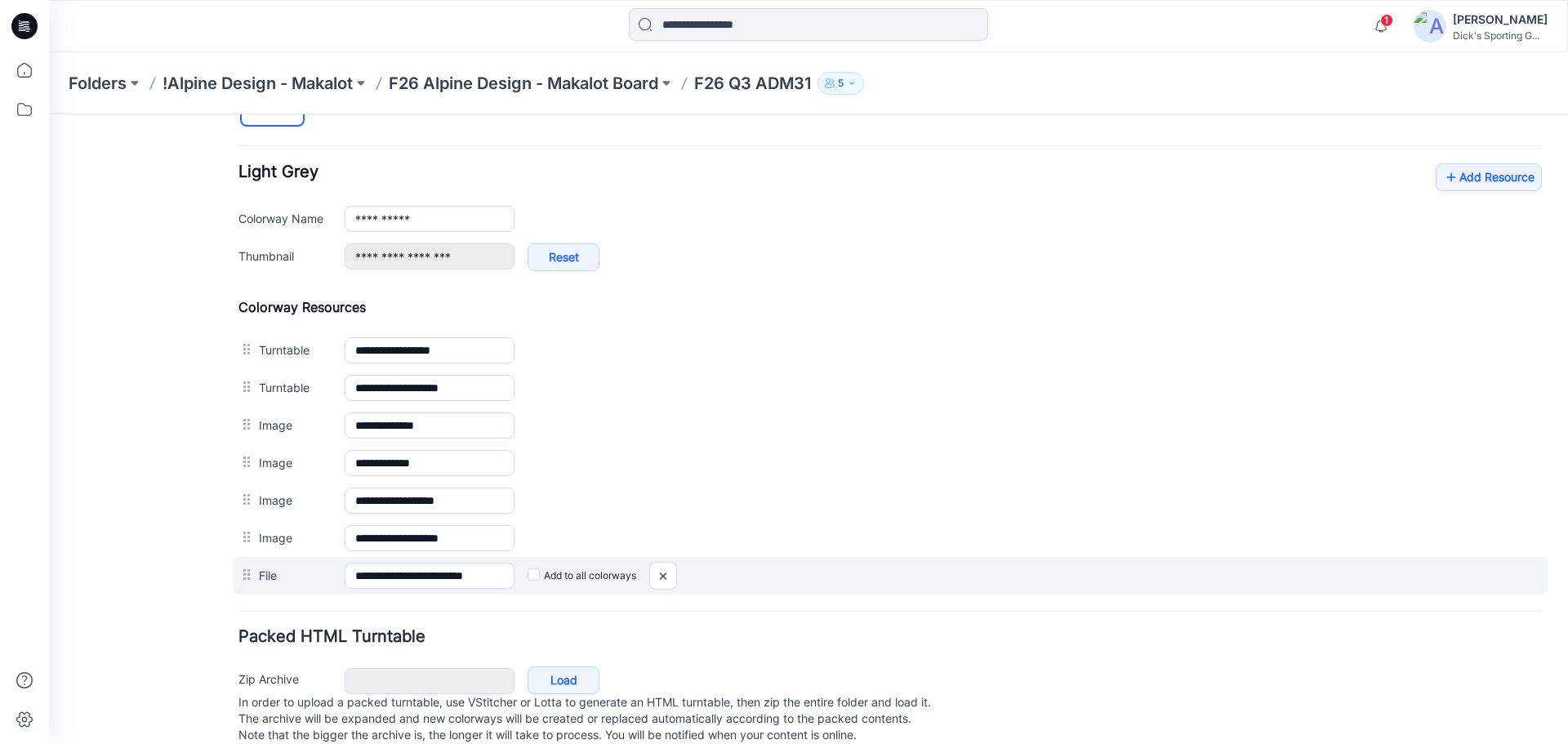
click at [49, 114] on label "Add to all colorways" at bounding box center [49, 114] width 0 height 0
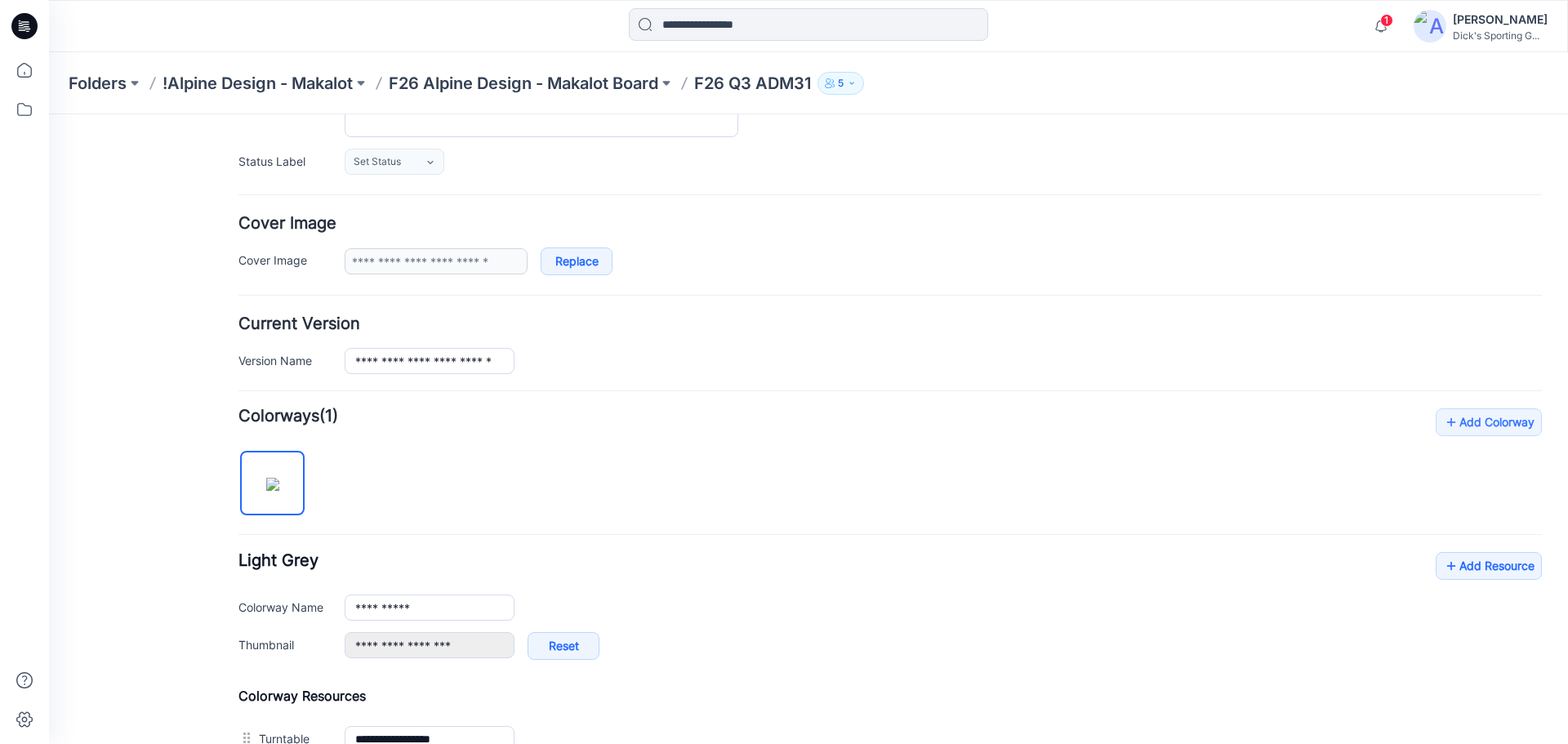
scroll to position [435, 0]
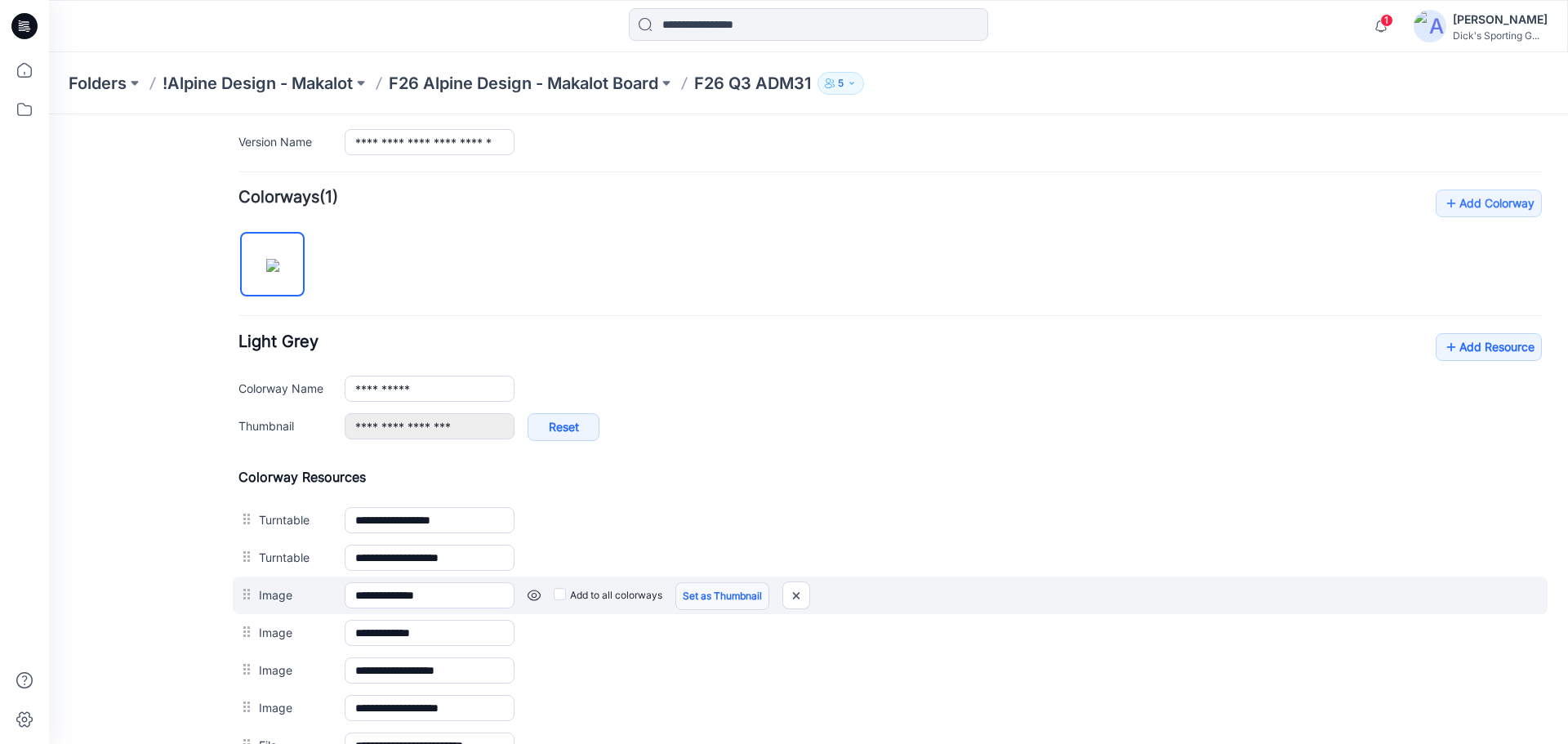
click at [49, 114] on link "Set as Thumbnail" at bounding box center [49, 114] width 0 height 0
type input "**********"
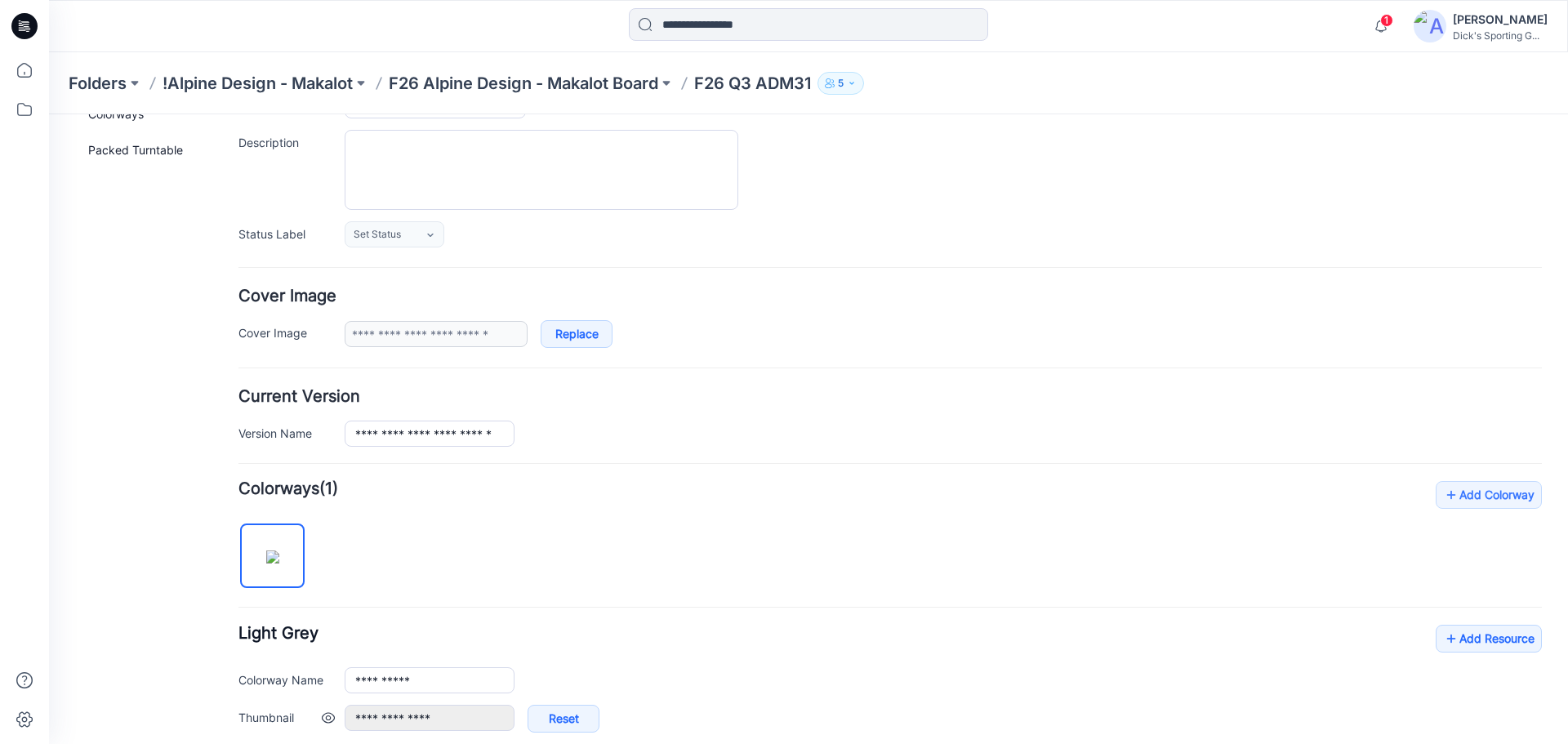
scroll to position [0, 0]
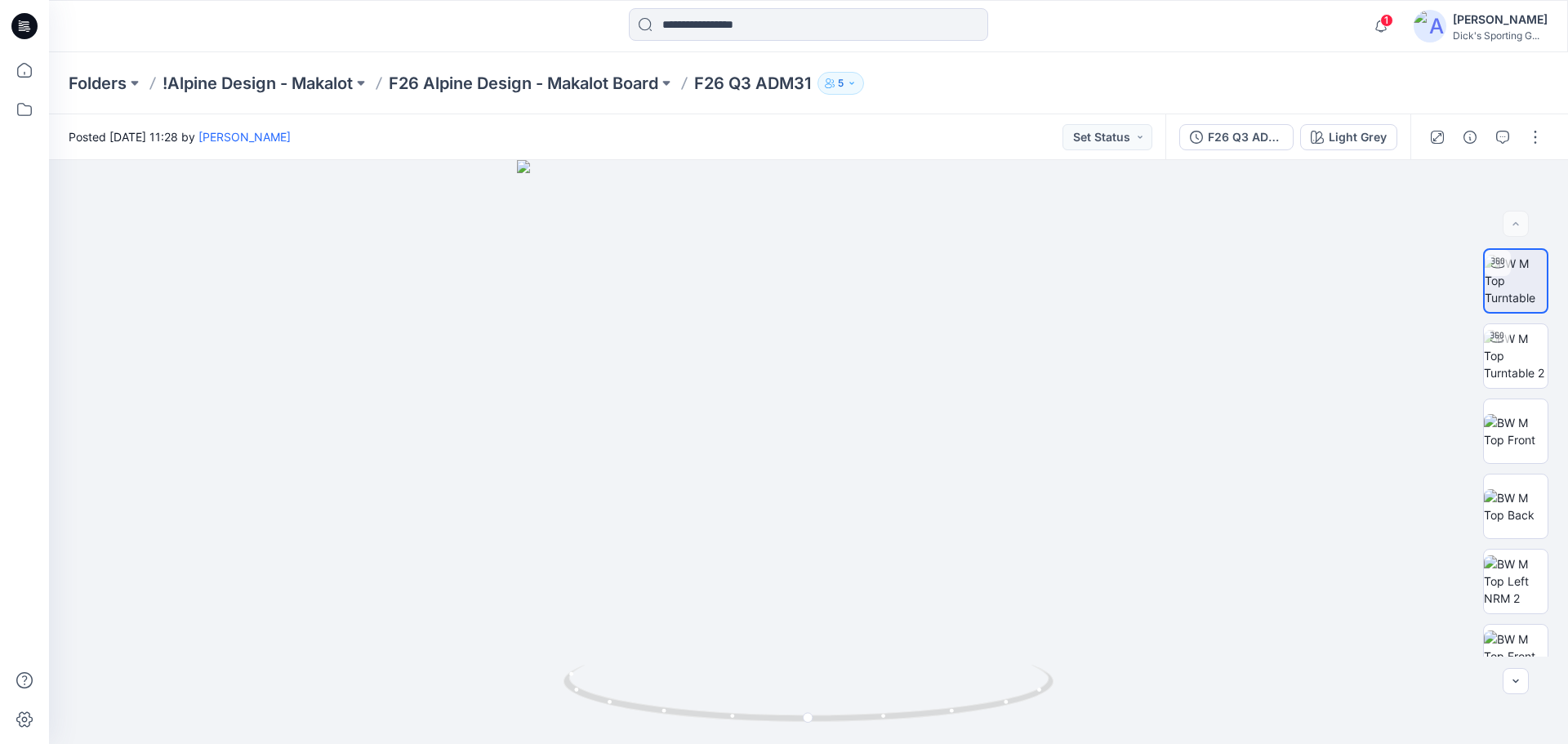
click at [586, 116] on div "Posted [DATE] 11:28 by [PERSON_NAME] Set Status" at bounding box center [607, 137] width 1116 height 45
click at [28, 21] on icon at bounding box center [24, 26] width 26 height 26
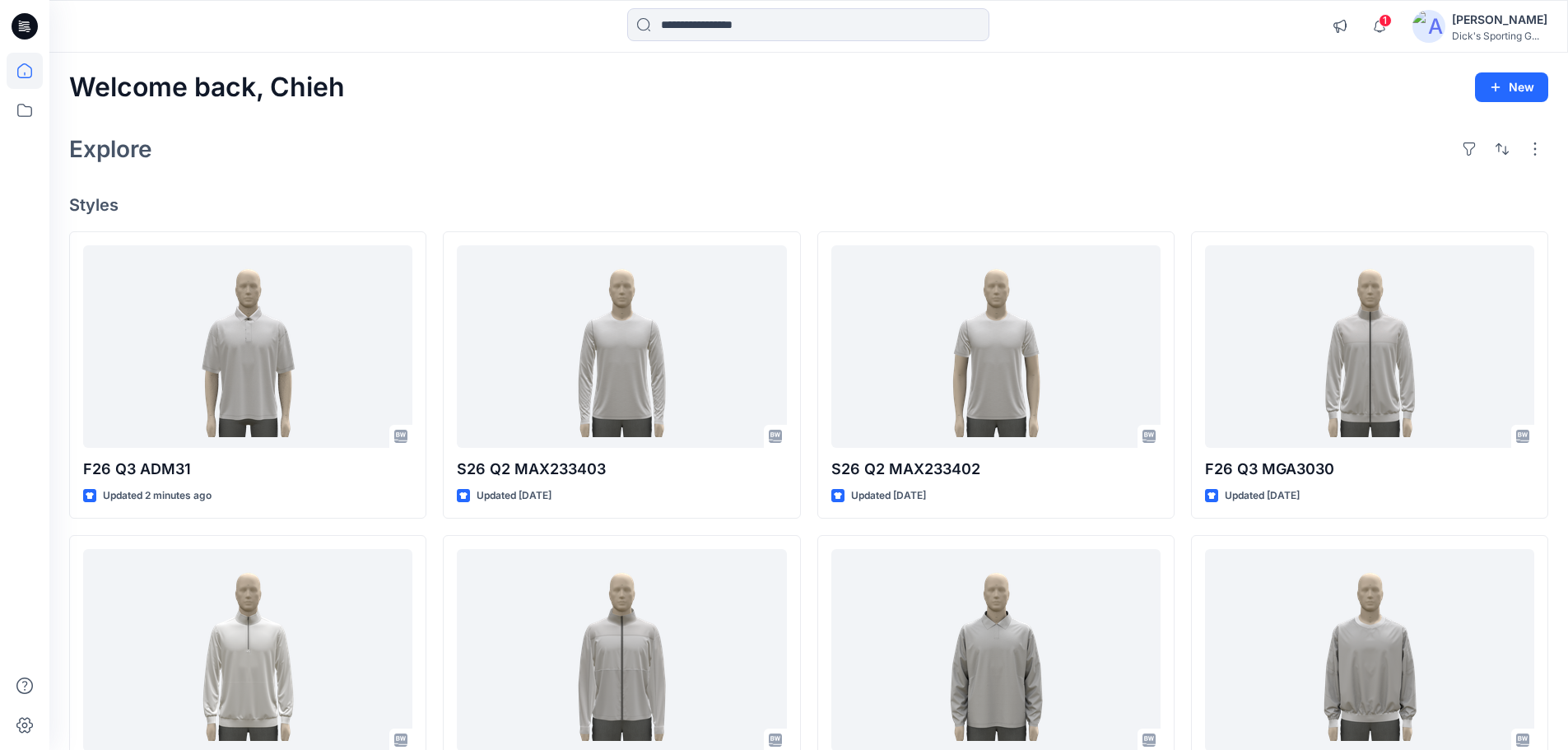
click at [516, 148] on div "Explore" at bounding box center [809, 149] width 1480 height 40
